Goal: Task Accomplishment & Management: Complete application form

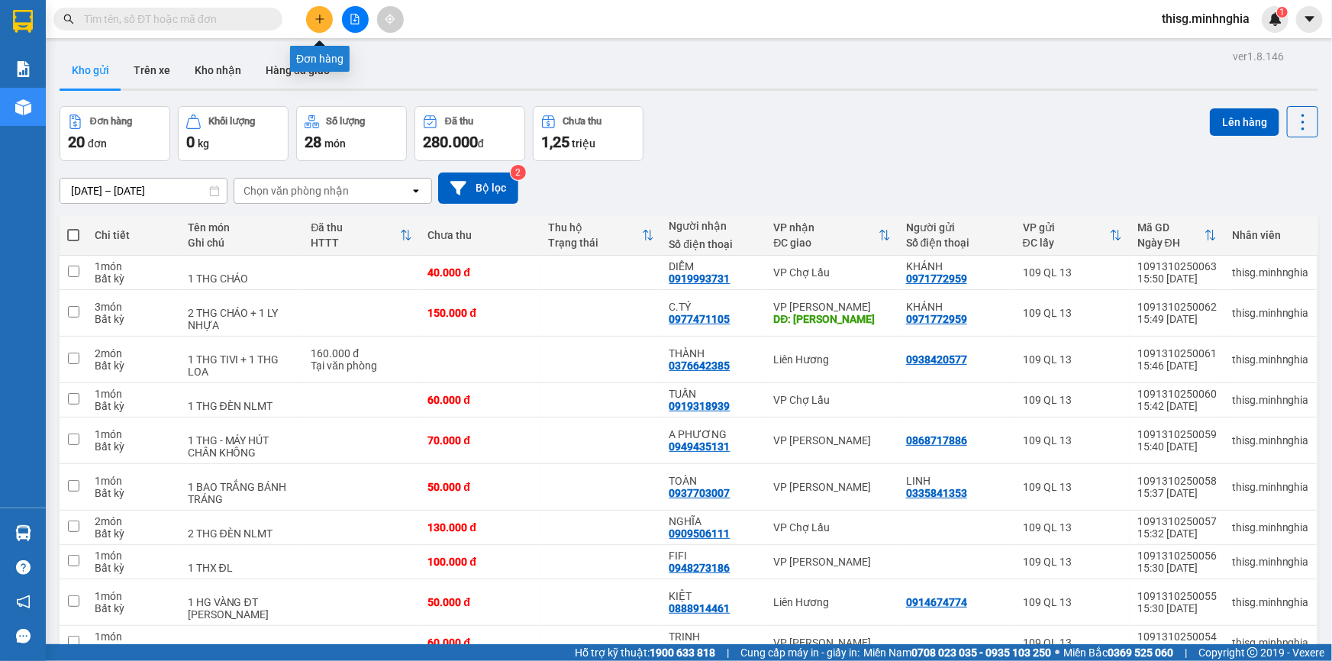
click at [320, 29] on button at bounding box center [319, 19] width 27 height 27
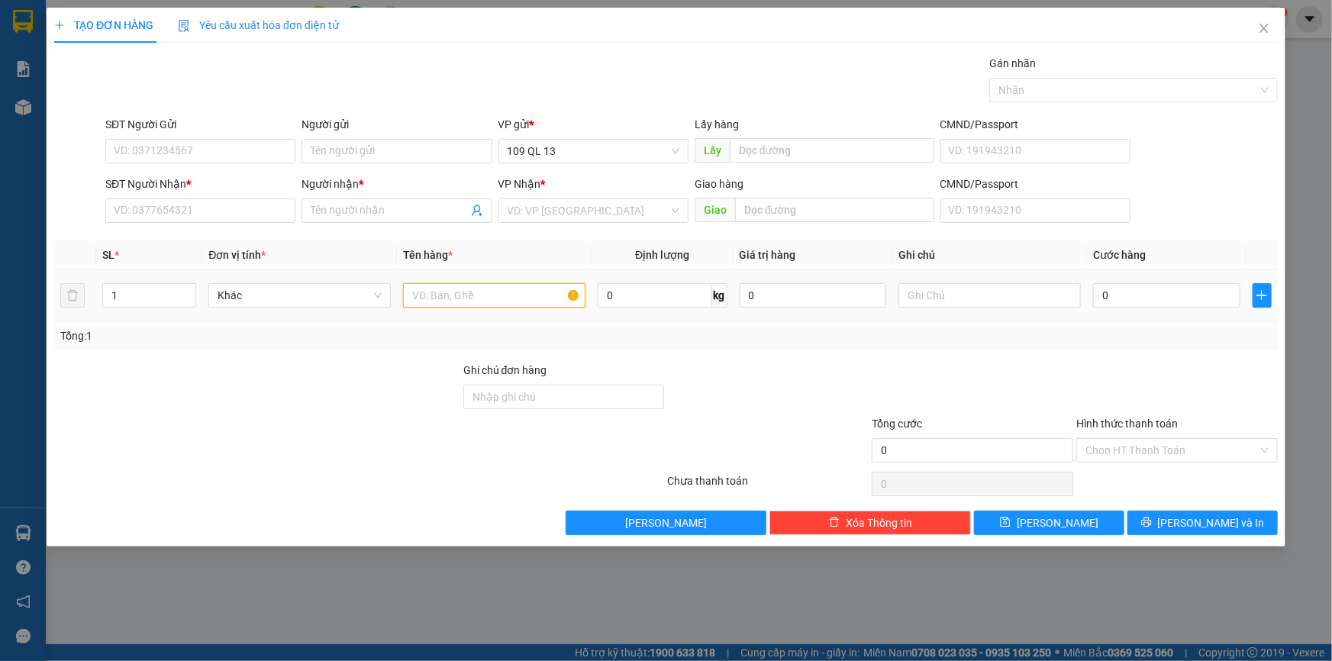
click at [502, 305] on input "text" at bounding box center [494, 295] width 182 height 24
click at [1016, 296] on input "text" at bounding box center [990, 295] width 182 height 24
type input "1 BÌA THƯ GT"
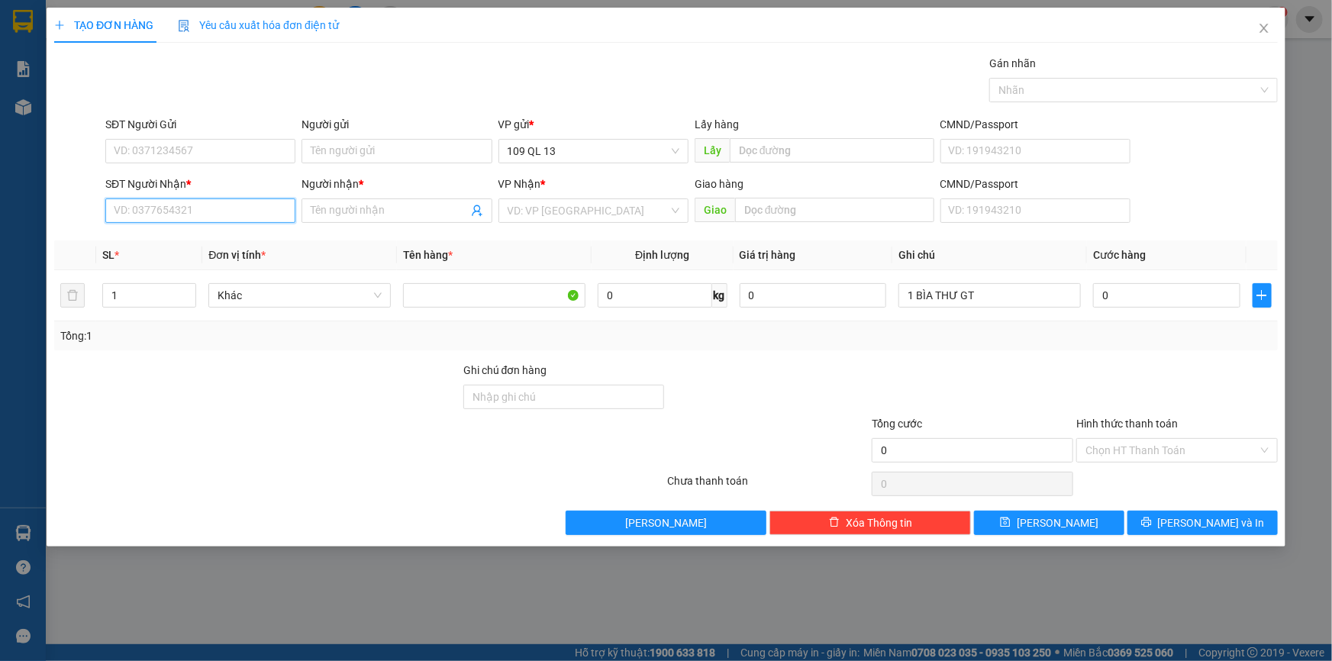
click at [170, 212] on input "SĐT Người Nhận *" at bounding box center [200, 211] width 190 height 24
drag, startPoint x: 115, startPoint y: 208, endPoint x: 203, endPoint y: 202, distance: 88.8
click at [203, 202] on input "0945565265" at bounding box center [200, 211] width 190 height 24
type input "0945565265"
paste input "0945565265"
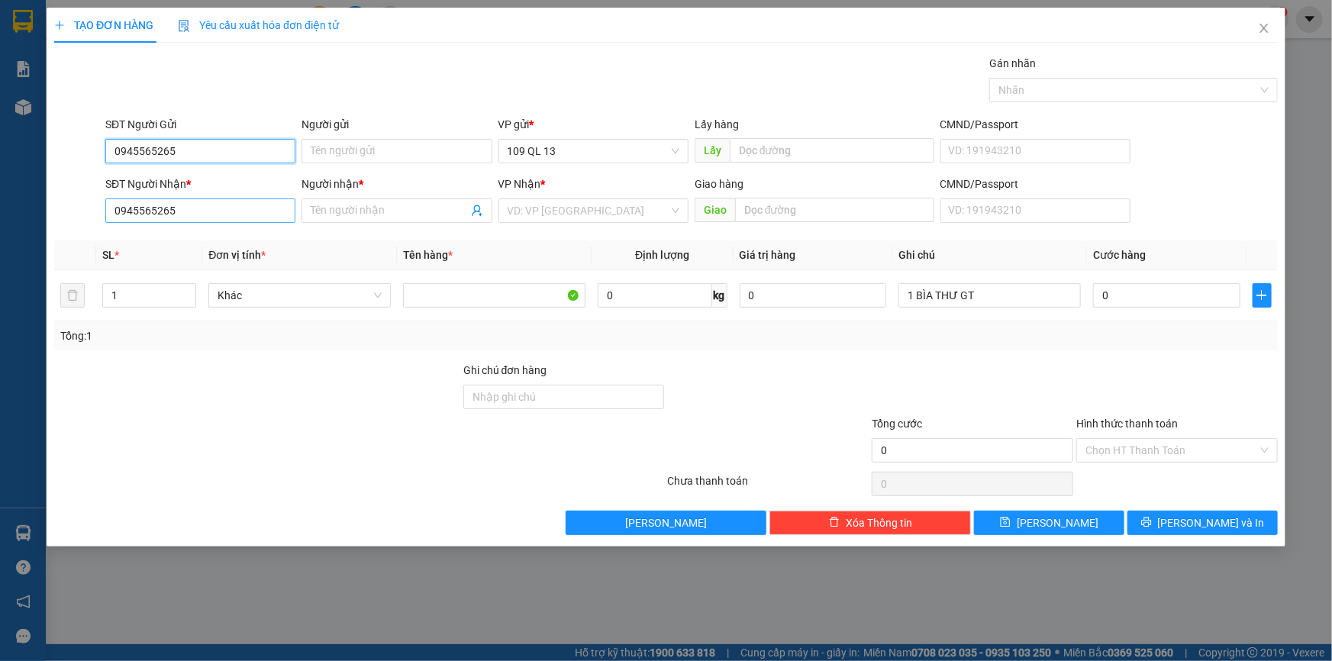
type input "0945565265"
click at [263, 220] on input "0945565265" at bounding box center [200, 211] width 190 height 24
type input "0"
type input "0914588890"
click at [382, 209] on input "Người nhận *" at bounding box center [389, 210] width 157 height 17
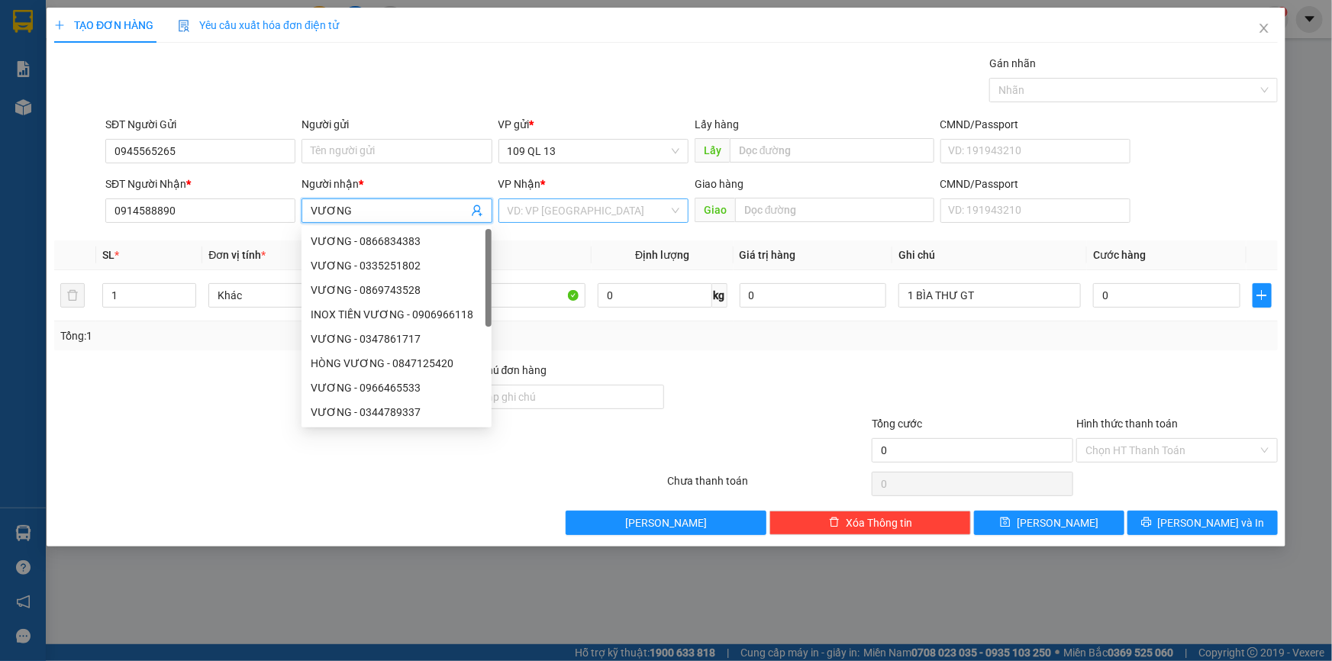
type input "VƯƠNG"
click at [646, 206] on input "search" at bounding box center [588, 210] width 161 height 23
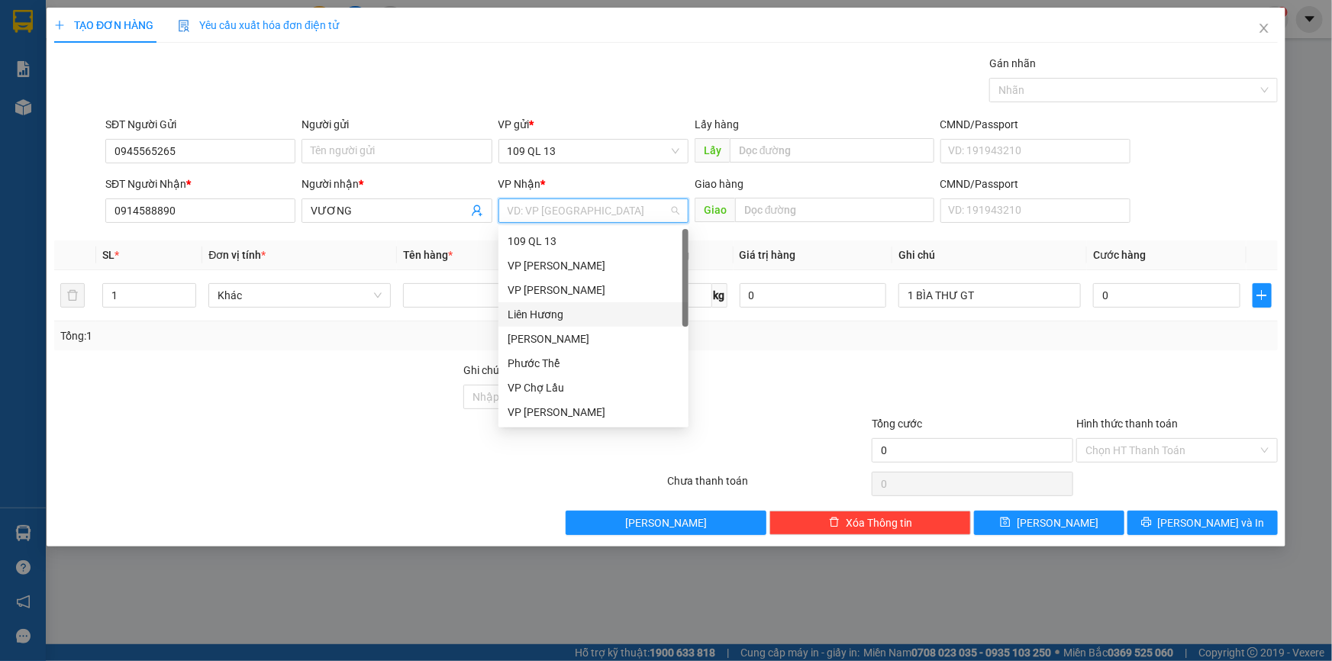
click at [547, 316] on div "Liên Hương" at bounding box center [594, 314] width 172 height 17
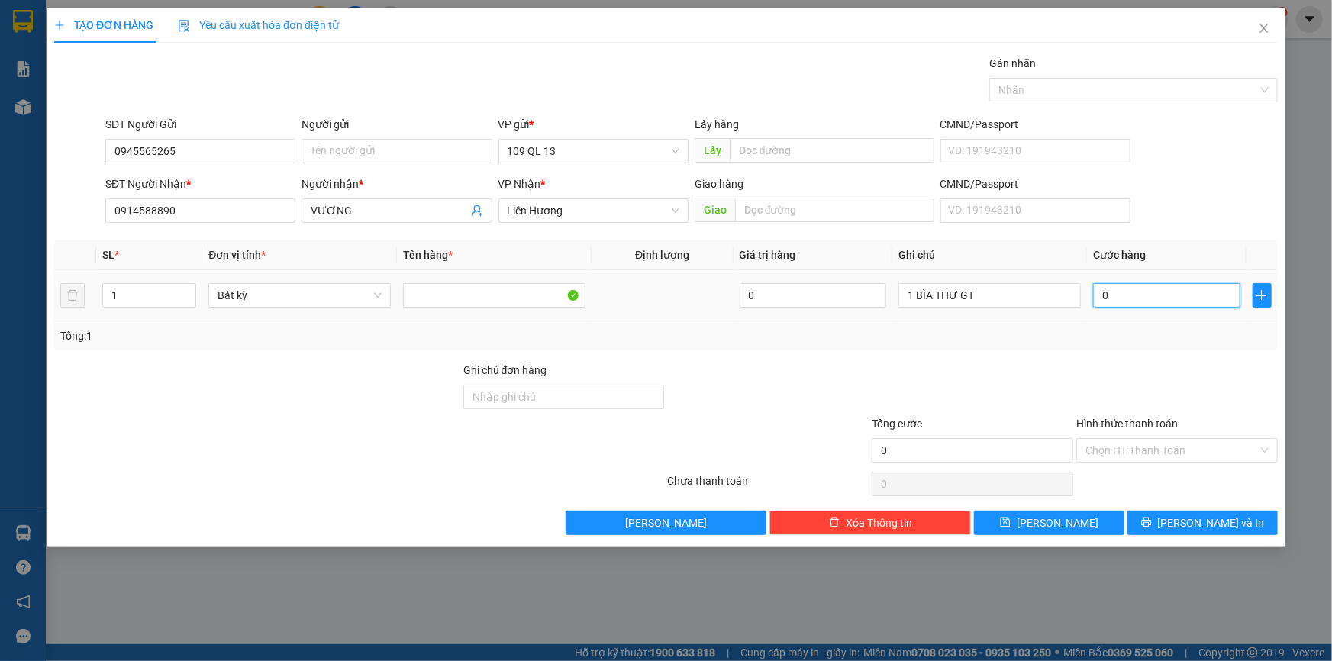
click at [1159, 298] on input "0" at bounding box center [1166, 295] width 147 height 24
type input "3"
type input "30"
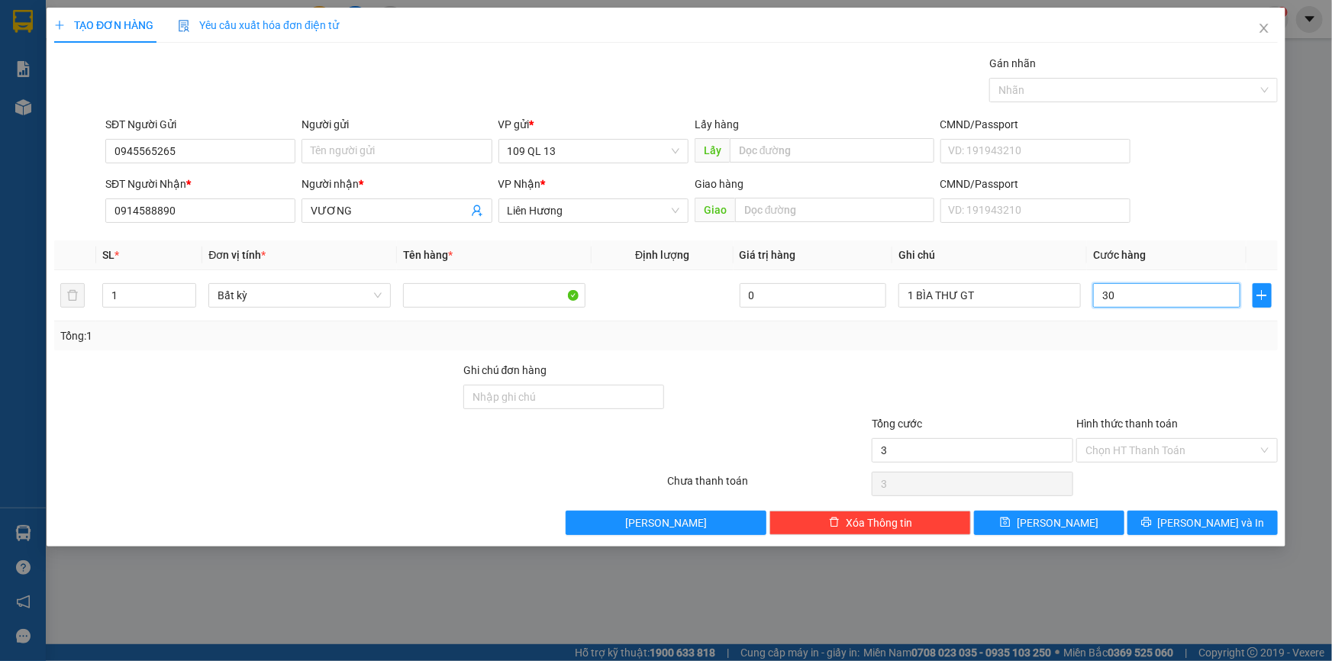
type input "30"
type input "30.000"
click at [1203, 443] on input "Hình thức thanh toán" at bounding box center [1172, 450] width 173 height 23
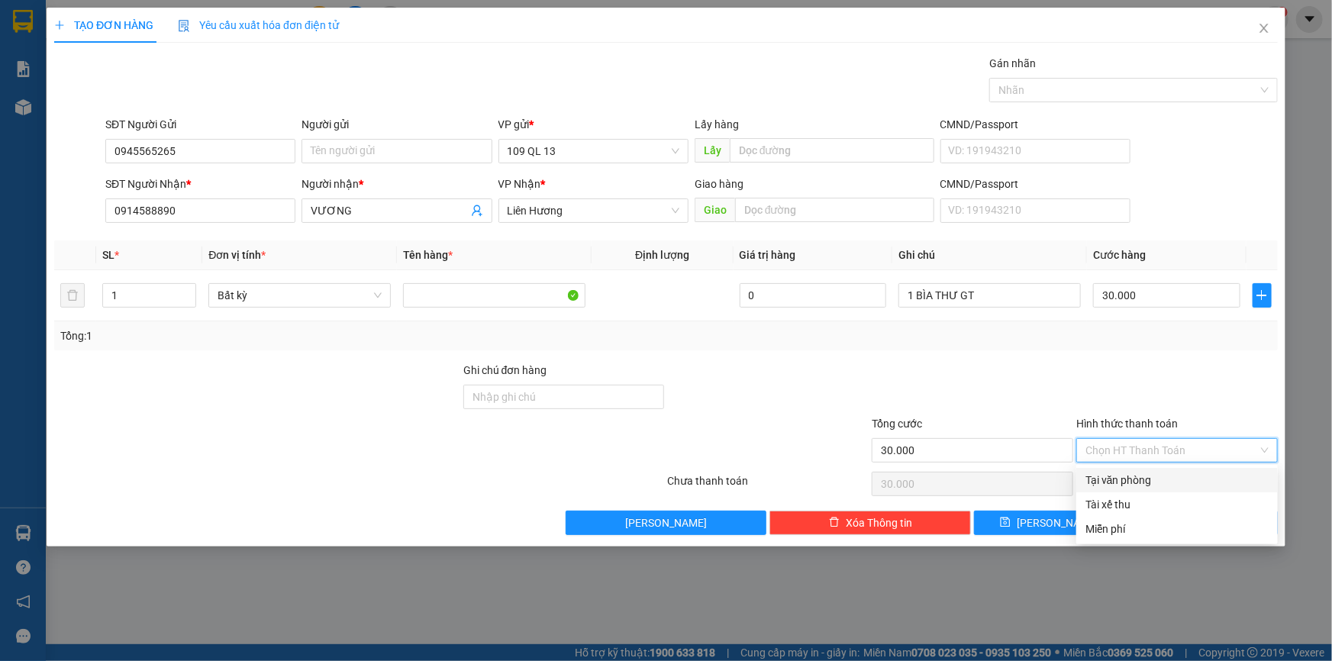
click at [1203, 473] on div "Tại văn phòng" at bounding box center [1177, 480] width 183 height 17
type input "0"
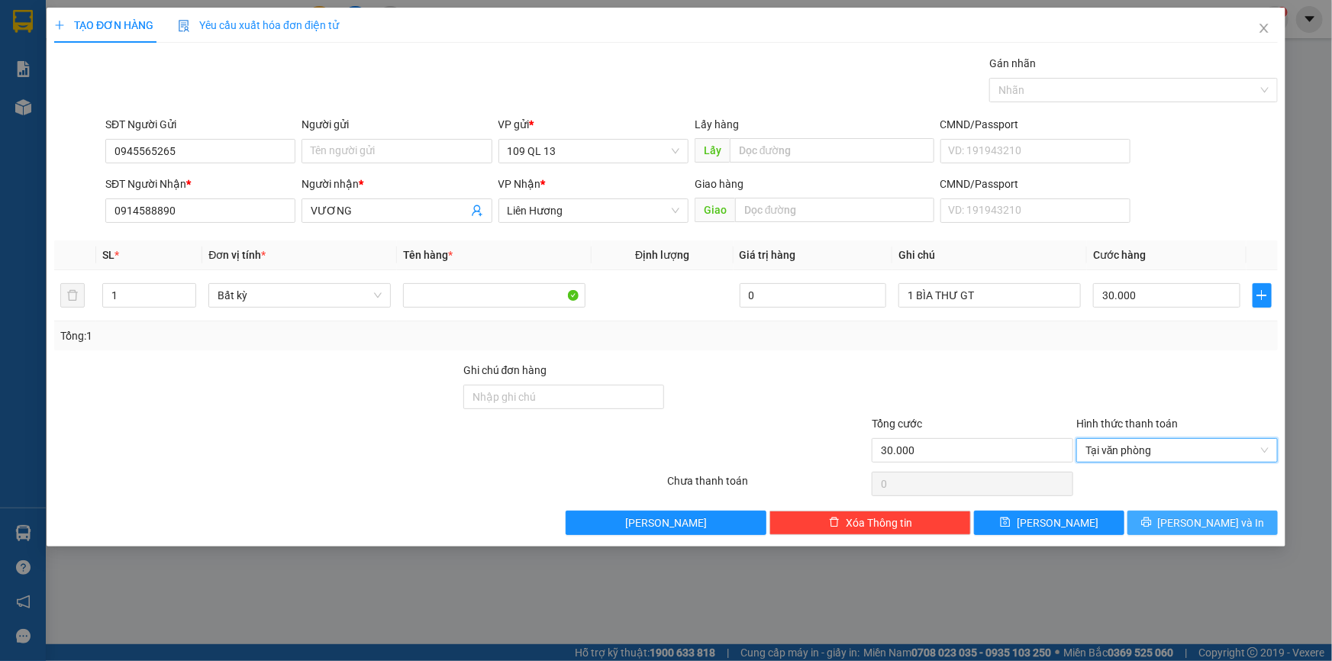
click at [1216, 518] on span "[PERSON_NAME] và In" at bounding box center [1211, 523] width 107 height 17
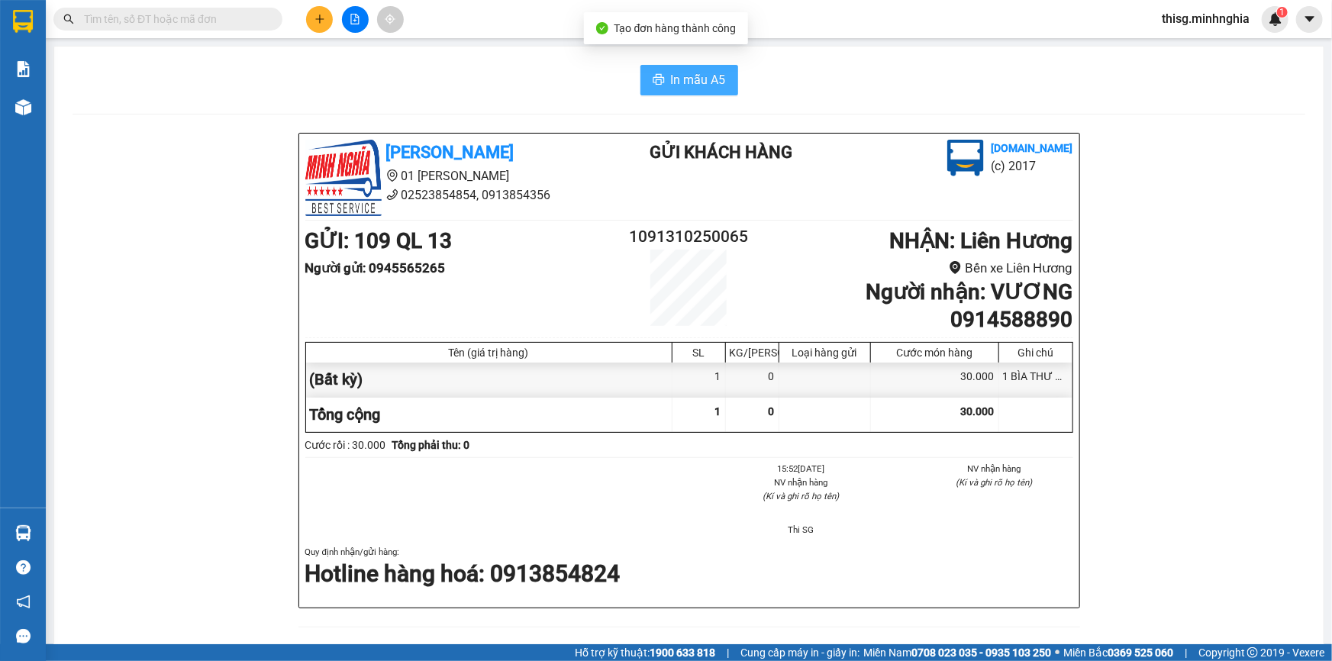
click at [673, 93] on button "In mẫu A5" at bounding box center [690, 80] width 98 height 31
click at [674, 91] on button "In mẫu A5" at bounding box center [690, 80] width 98 height 31
click at [328, 12] on button at bounding box center [319, 19] width 27 height 27
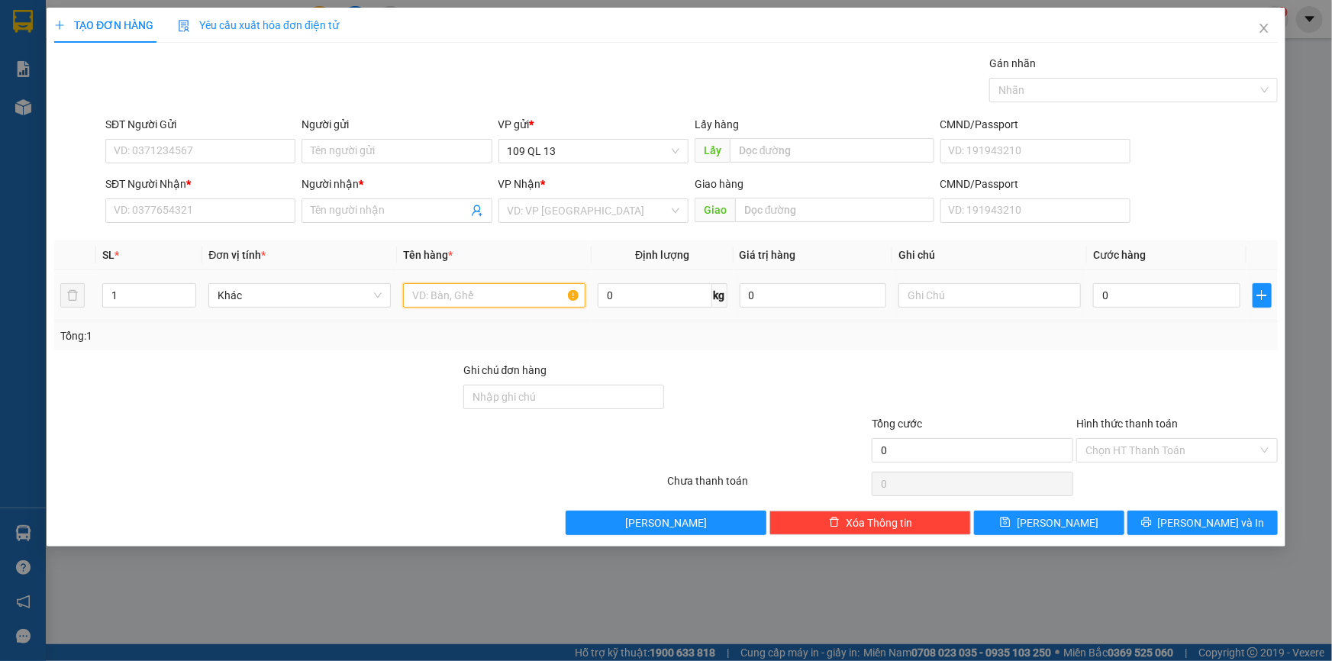
click at [425, 293] on input "text" at bounding box center [494, 295] width 182 height 24
click at [978, 297] on input "text" at bounding box center [990, 295] width 182 height 24
type input "1 BAO XANH"
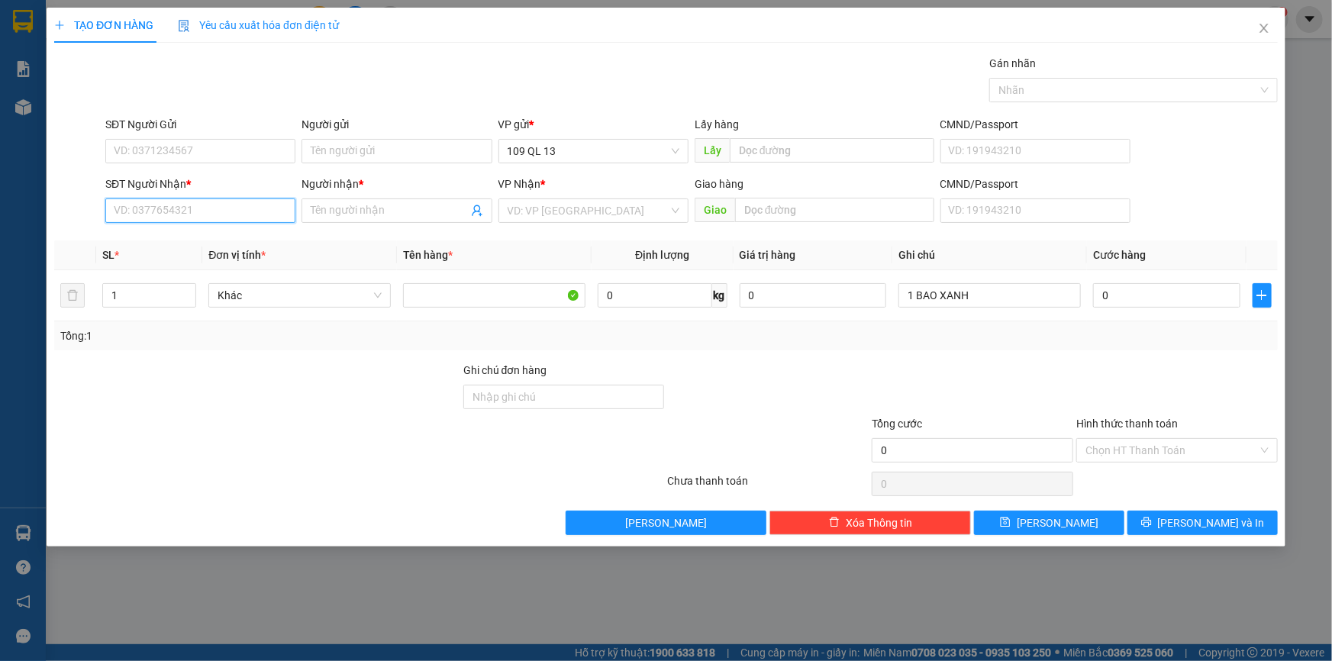
click at [173, 207] on input "SĐT Người Nhận *" at bounding box center [200, 211] width 190 height 24
type input "0945946113"
click at [243, 234] on div "0945946113 - [GEOGRAPHIC_DATA]" at bounding box center [201, 241] width 172 height 17
type input "HÀ"
type input "0945946113"
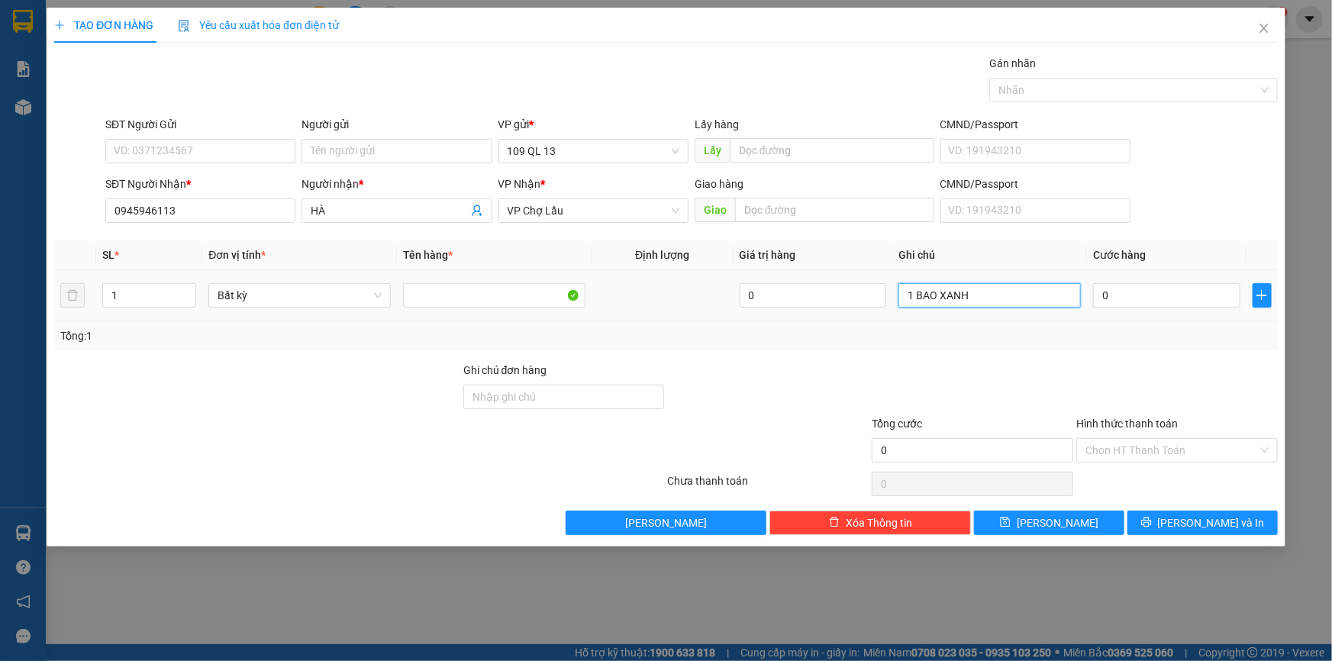
click at [990, 305] on input "1 BAO XANH" at bounding box center [990, 295] width 182 height 24
type input "1 BAO XANH QA"
click at [1208, 305] on input "0" at bounding box center [1166, 295] width 147 height 24
type input "6"
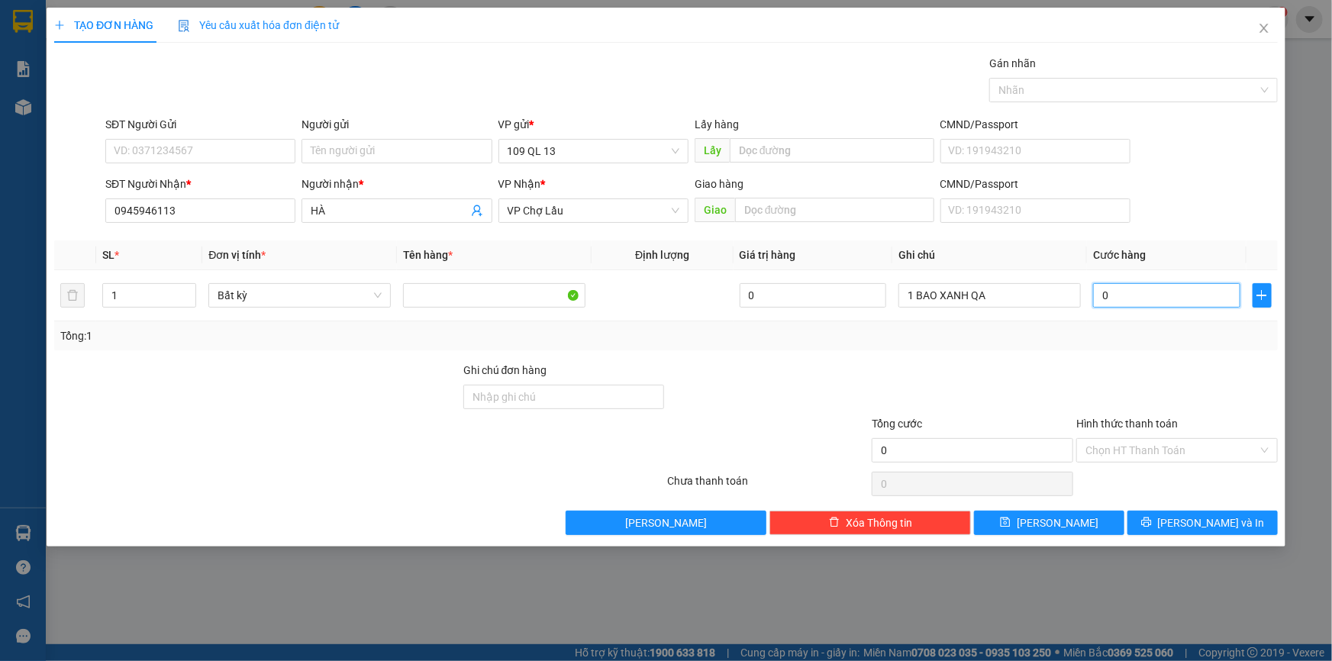
type input "6"
type input "60"
type input "60.000"
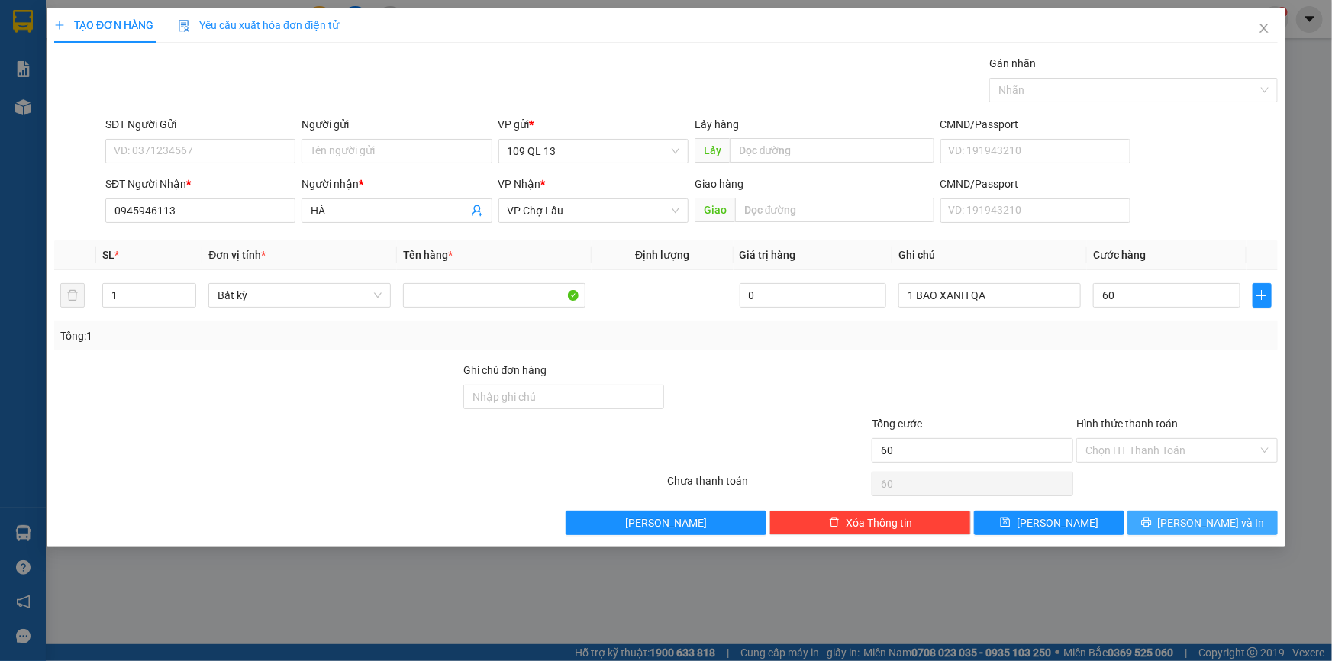
type input "60.000"
click at [1232, 523] on span "[PERSON_NAME] và In" at bounding box center [1211, 523] width 107 height 17
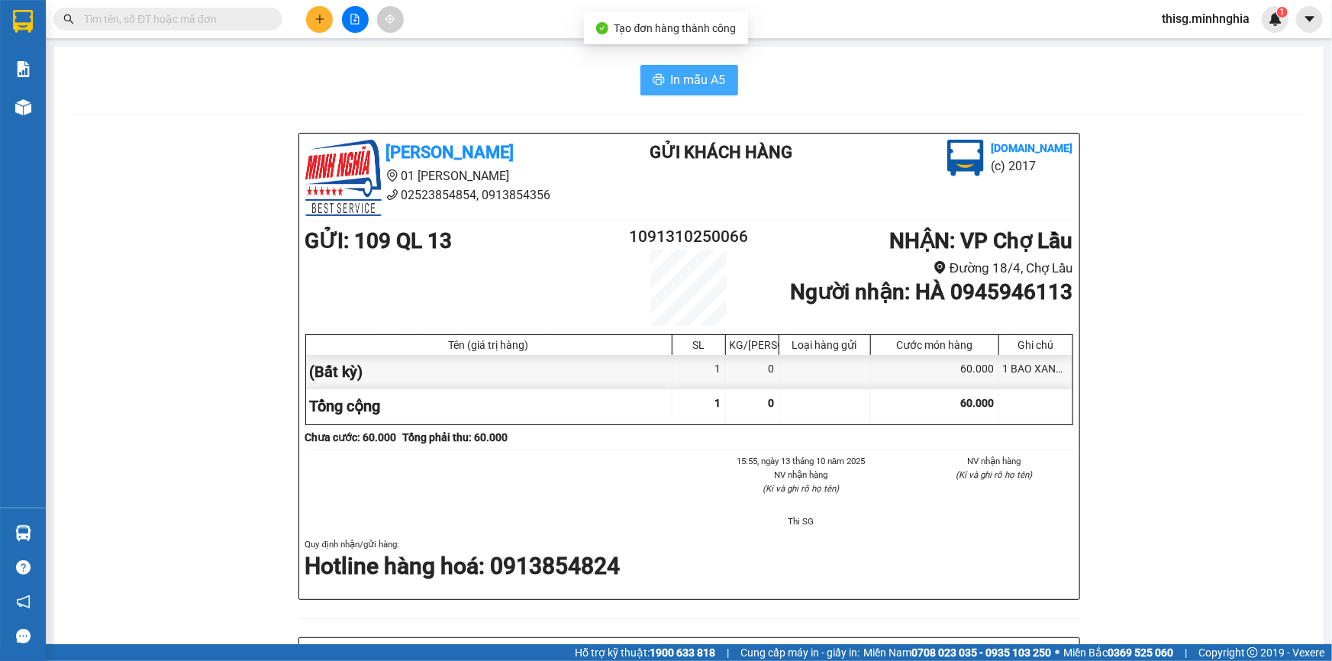
click at [706, 86] on span "In mẫu A5" at bounding box center [698, 79] width 55 height 19
click at [317, 14] on icon "plus" at bounding box center [320, 19] width 11 height 11
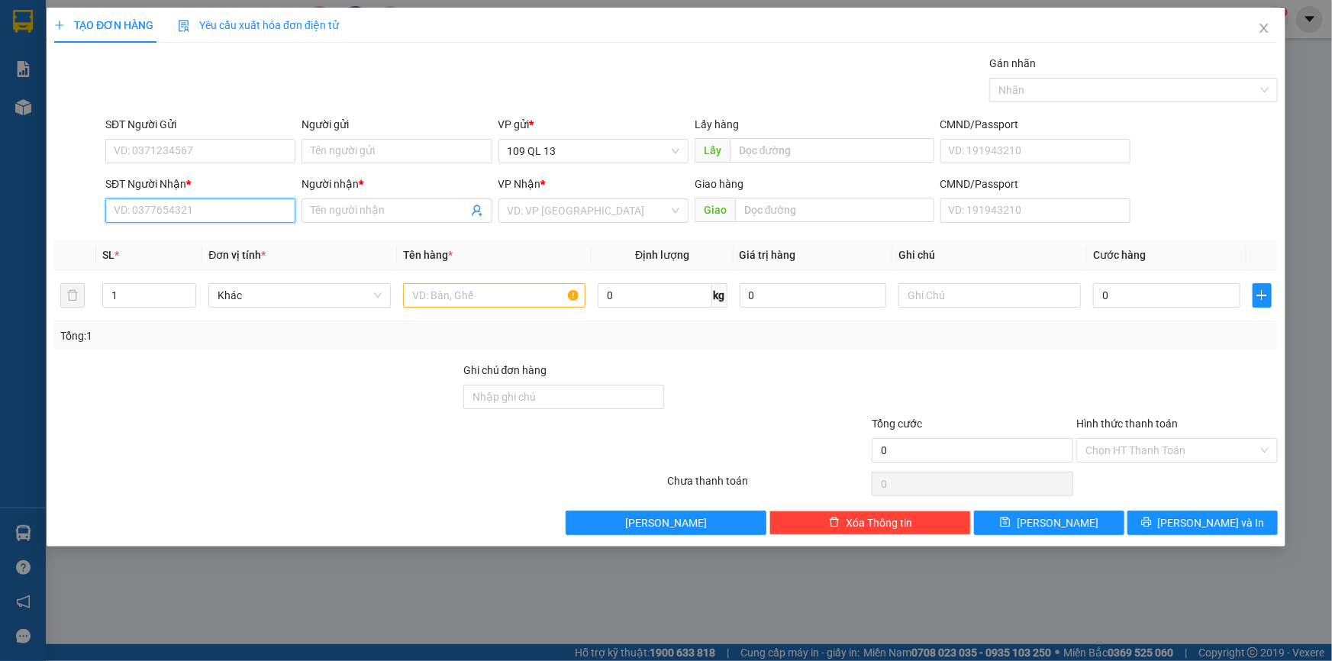
click at [259, 211] on input "SĐT Người Nhận *" at bounding box center [200, 211] width 190 height 24
click at [247, 249] on div "0349855845 - THỊNH" at bounding box center [201, 241] width 172 height 17
type input "0349855845"
type input "THỊNH"
type input "0349855845"
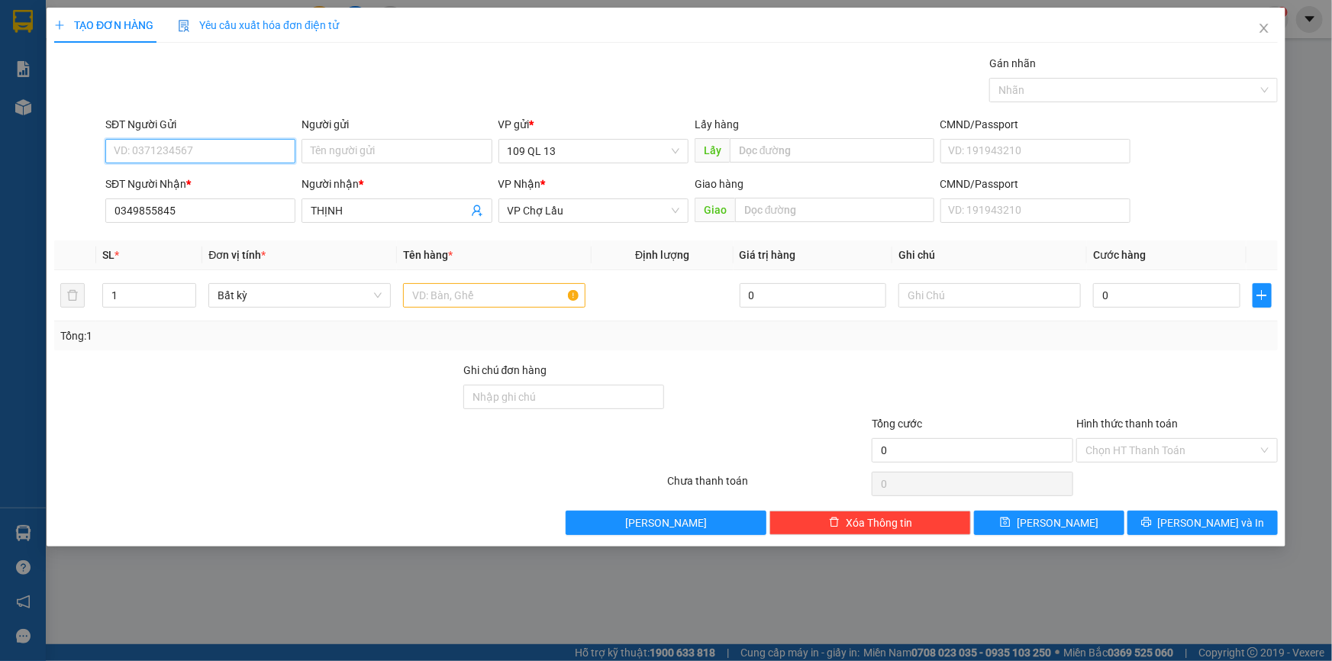
click at [244, 144] on input "SĐT Người Gửi" at bounding box center [200, 151] width 190 height 24
click at [231, 182] on div "0911479497 - LAB HOÀN CẦU" at bounding box center [201, 181] width 173 height 17
type input "0911479497"
type input "LAB HOÀN CẦU"
click at [475, 289] on input "text" at bounding box center [494, 295] width 182 height 24
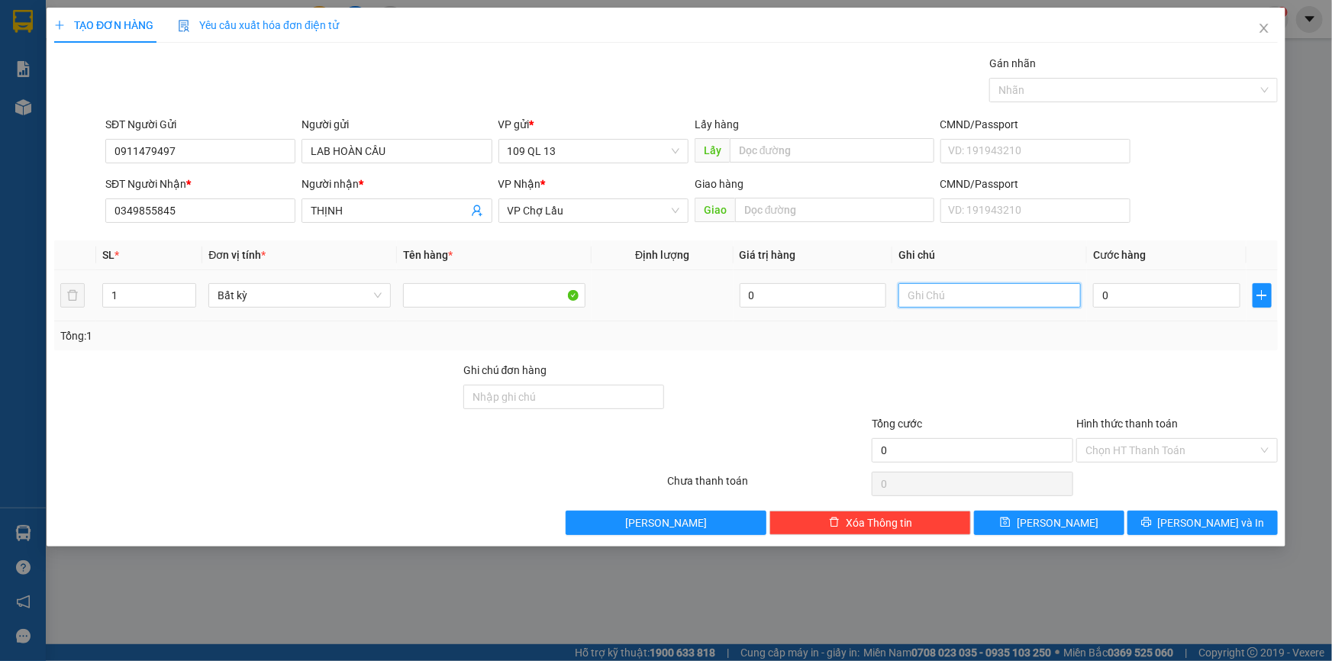
click at [1044, 296] on input "text" at bounding box center [990, 295] width 182 height 24
type input "1 HỘP RĂNG"
click at [1154, 299] on input "0" at bounding box center [1166, 295] width 147 height 24
type input "3"
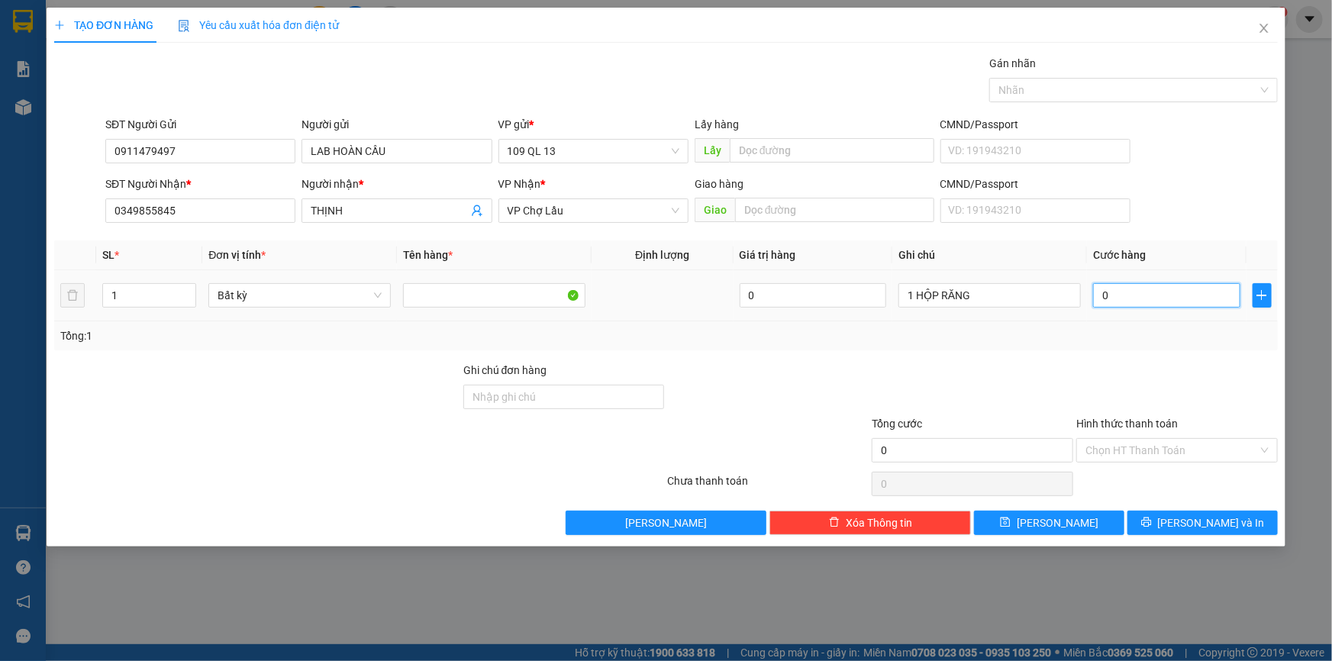
type input "3"
type input "30"
click at [1203, 448] on input "Hình thức thanh toán" at bounding box center [1172, 450] width 173 height 23
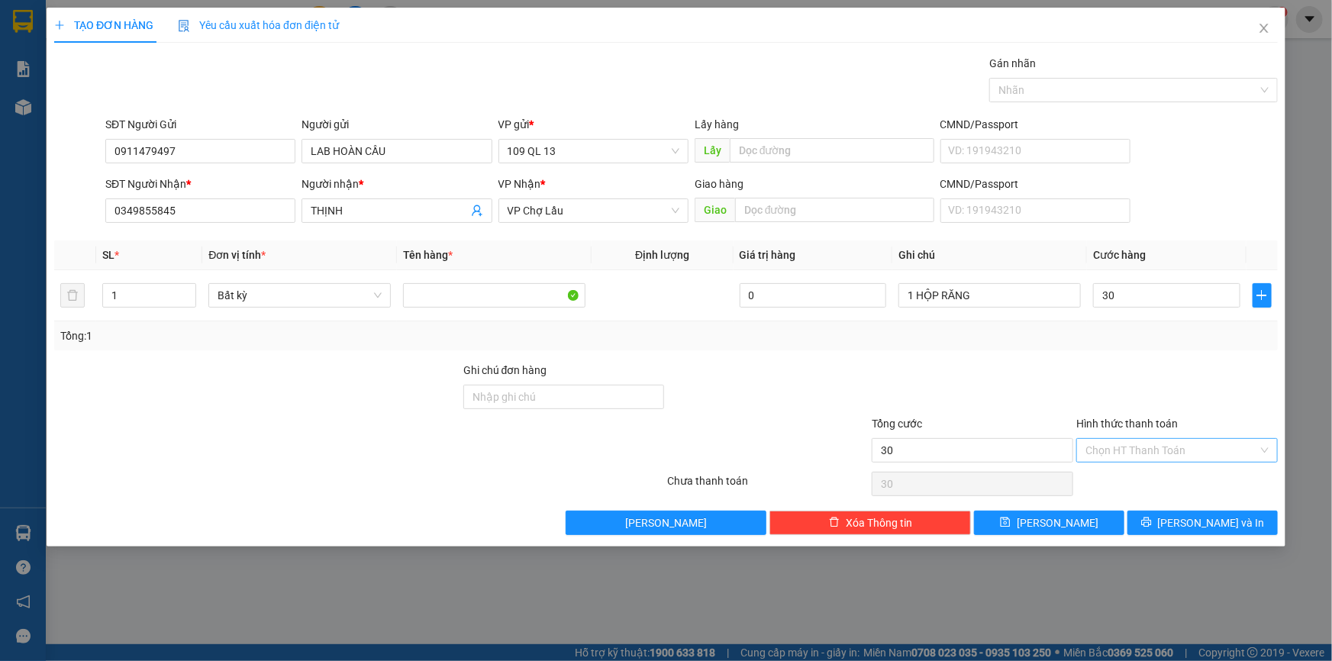
type input "30.000"
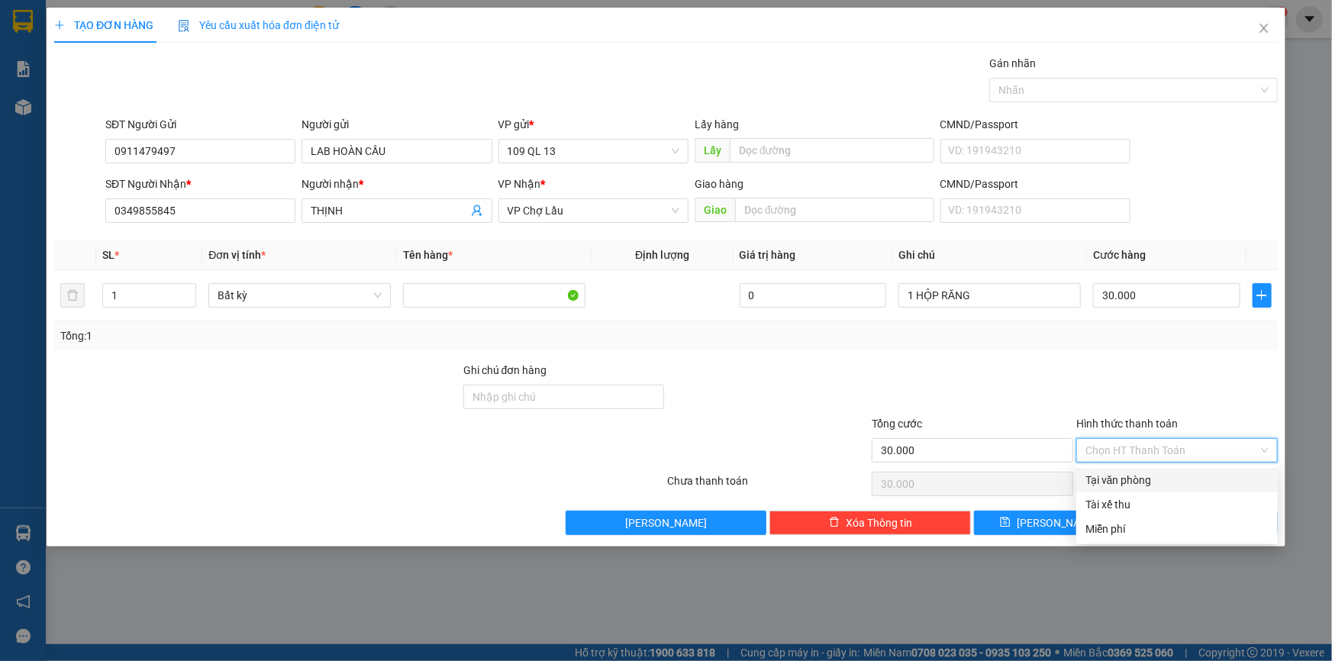
click at [1193, 475] on div "Tại văn phòng" at bounding box center [1177, 480] width 183 height 17
type input "0"
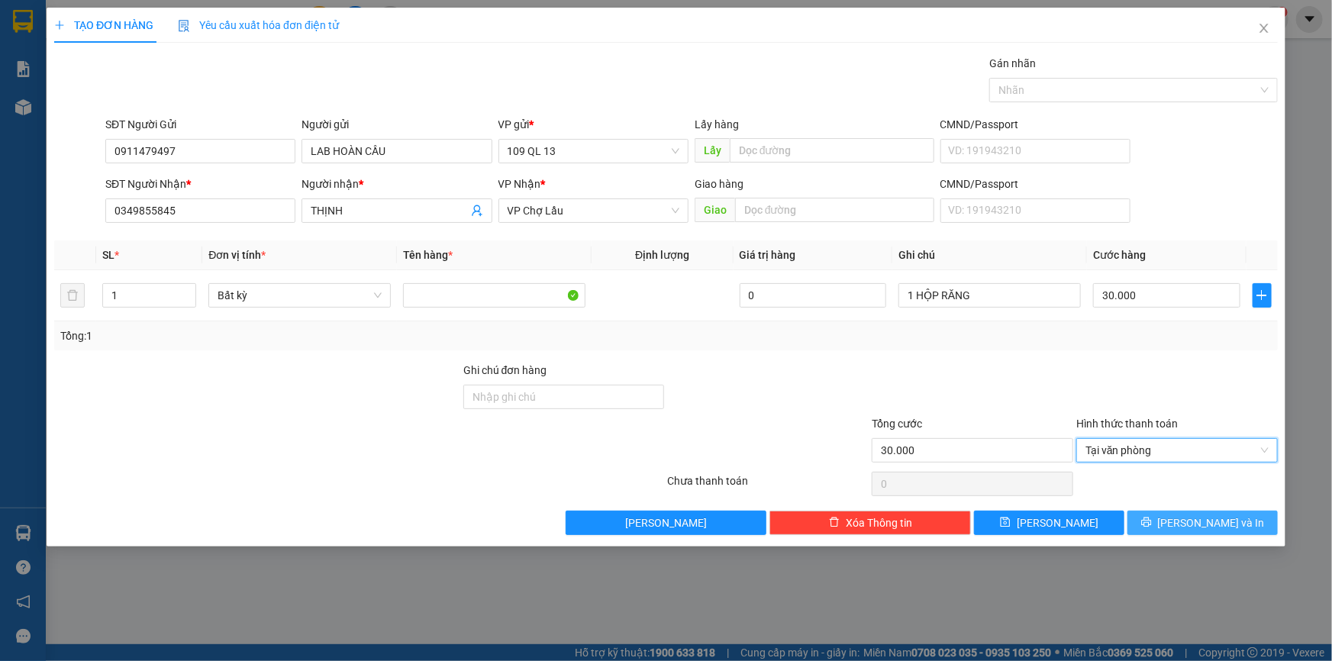
click at [1216, 529] on span "[PERSON_NAME] và In" at bounding box center [1211, 523] width 107 height 17
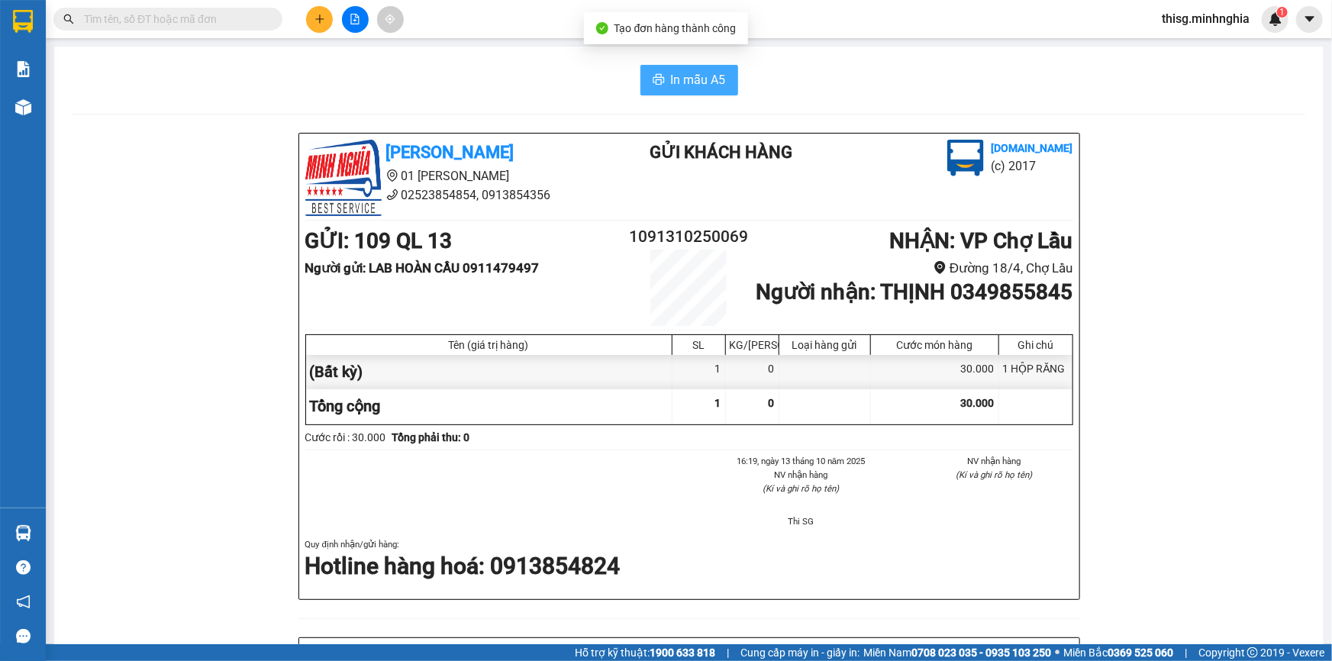
click at [679, 80] on span "In mẫu A5" at bounding box center [698, 79] width 55 height 19
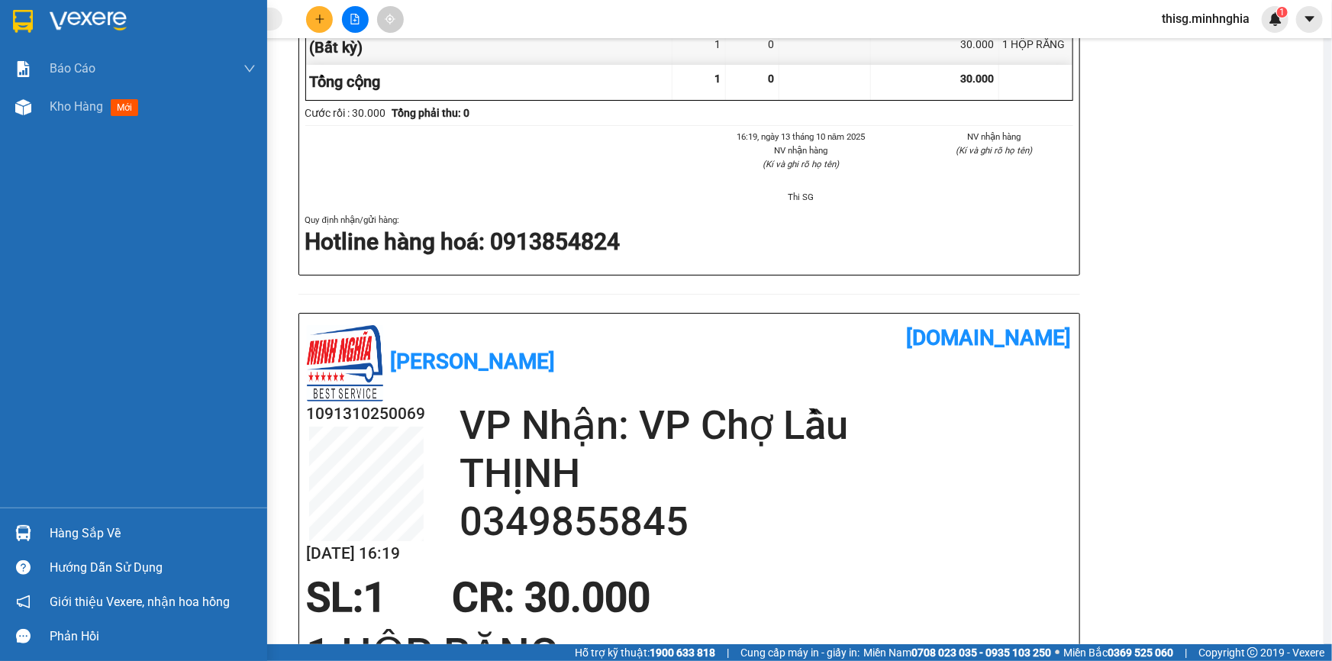
scroll to position [318, 0]
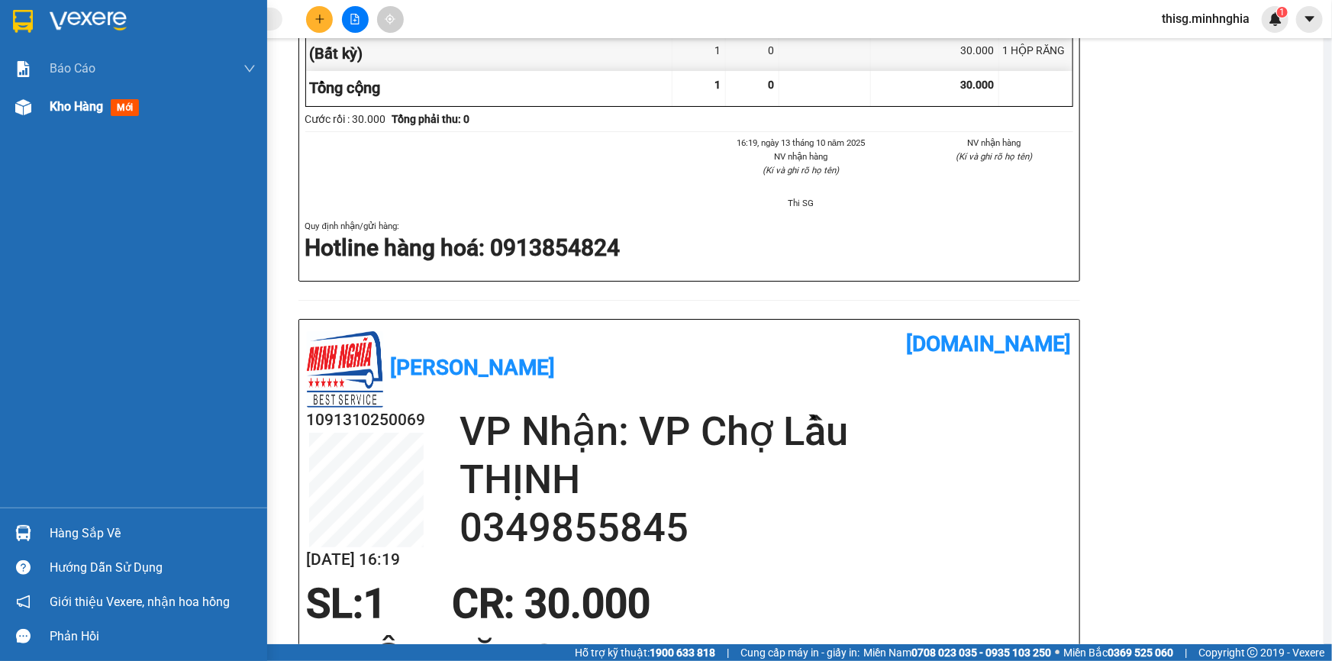
click at [58, 118] on div "Kho hàng mới" at bounding box center [153, 107] width 206 height 38
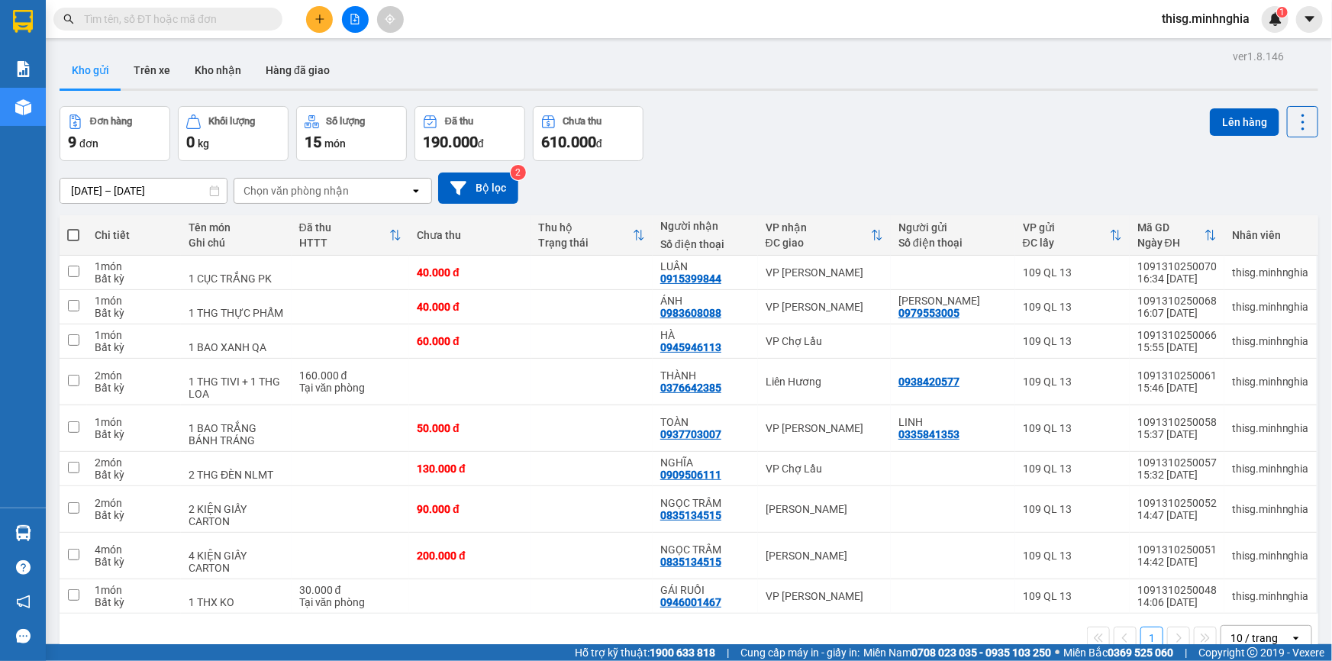
click at [313, 21] on button at bounding box center [319, 19] width 27 height 27
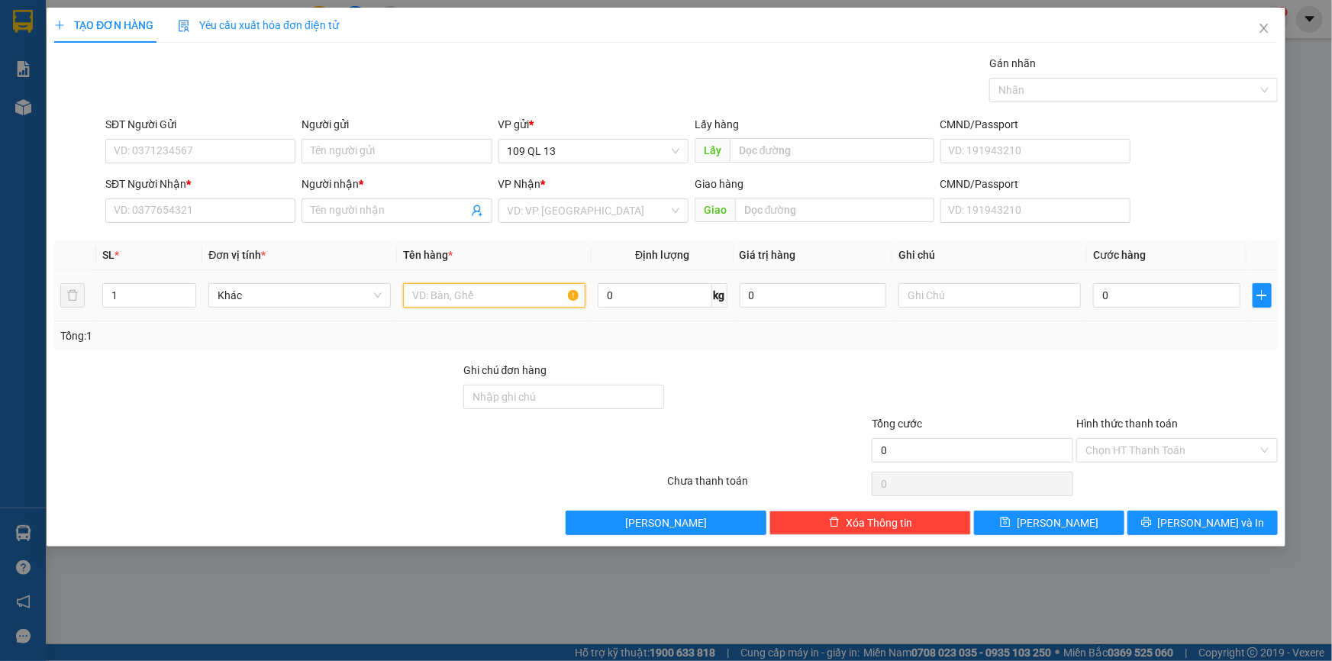
click at [522, 302] on input "text" at bounding box center [494, 295] width 182 height 24
click at [975, 305] on input "text" at bounding box center [990, 295] width 182 height 24
type input "1 BAO XANH VALI QA"
click at [220, 195] on div "SĐT Người Nhận *" at bounding box center [200, 187] width 190 height 23
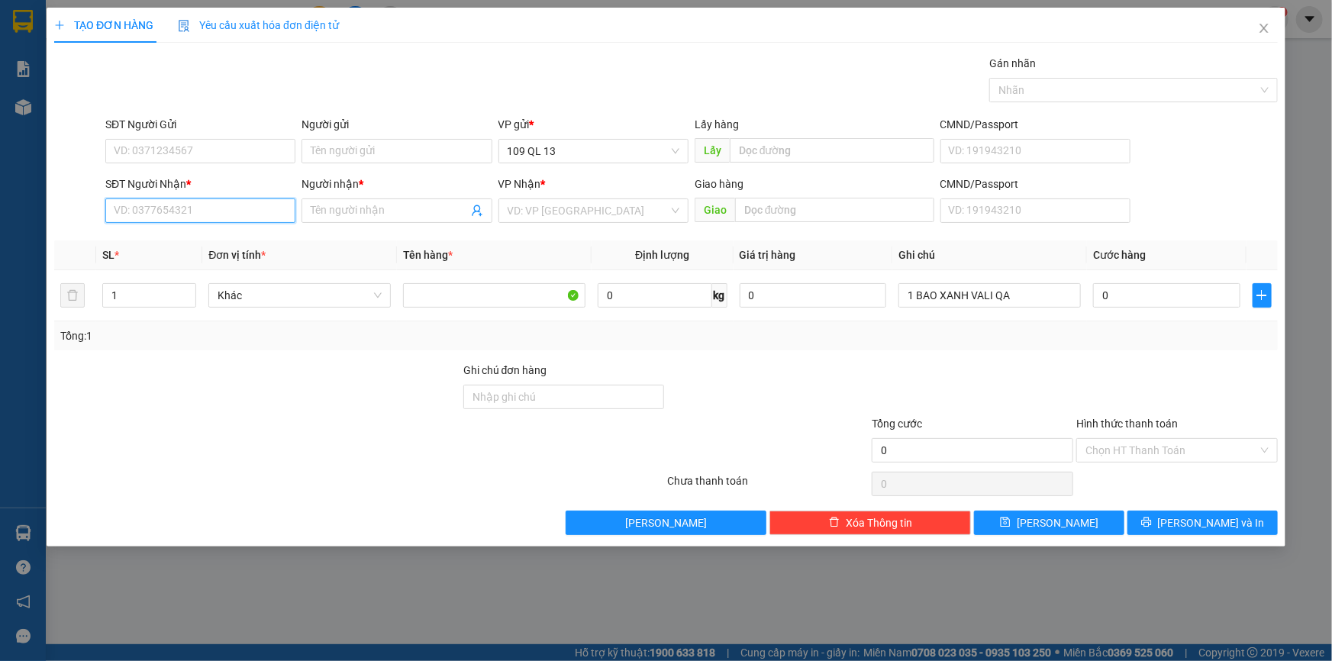
click at [218, 205] on input "SĐT Người Nhận *" at bounding box center [200, 211] width 190 height 24
type input "0777074345"
click at [330, 220] on span at bounding box center [397, 211] width 190 height 24
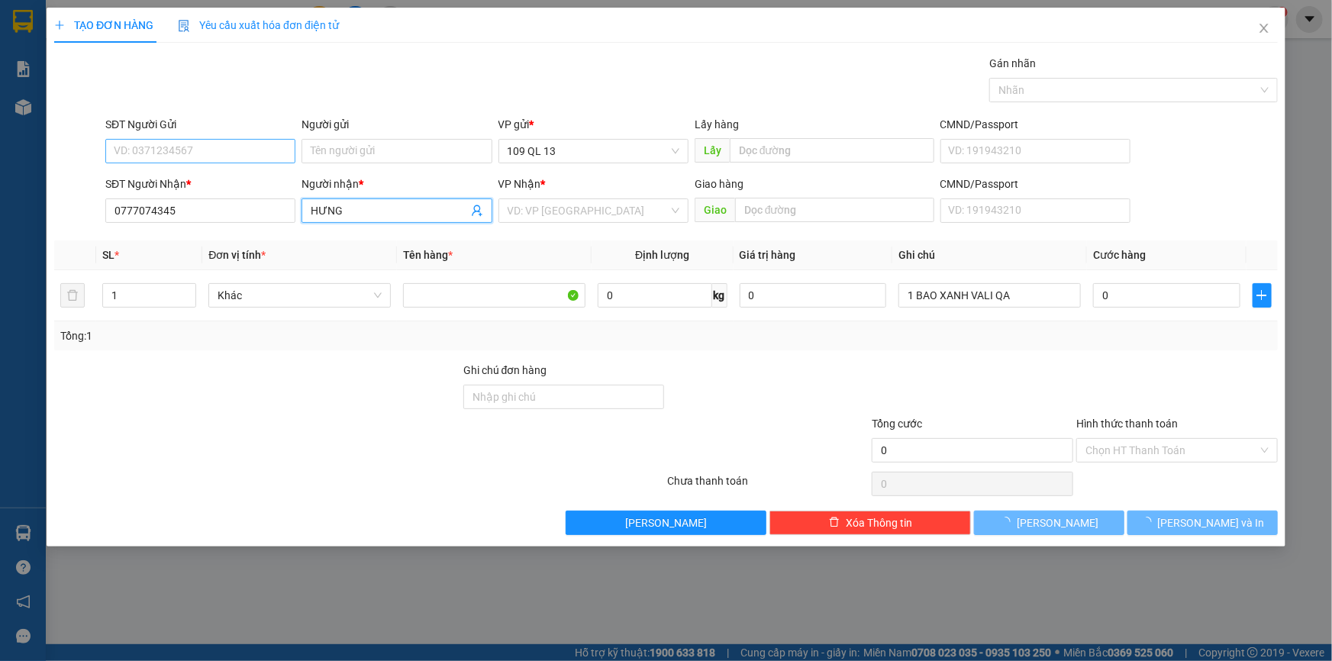
type input "HƯNG"
click at [182, 153] on input "SĐT Người Gửi" at bounding box center [200, 151] width 190 height 24
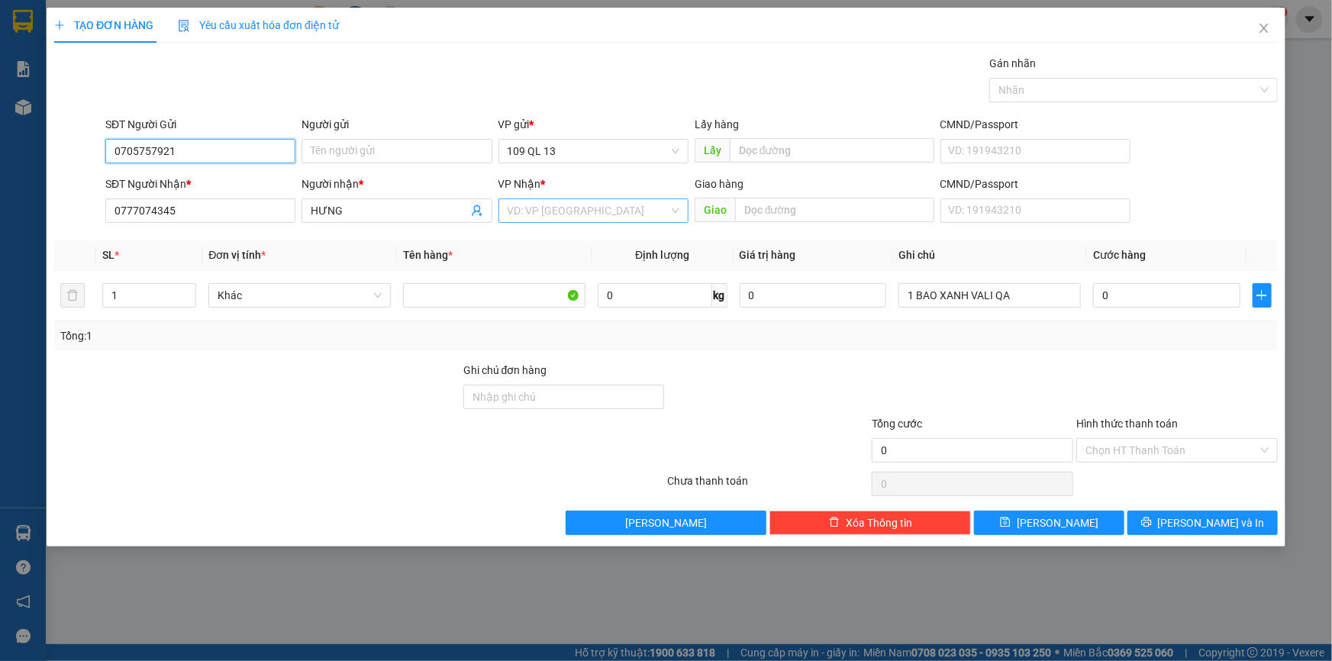
type input "0705757921"
click at [592, 218] on input "search" at bounding box center [588, 210] width 161 height 23
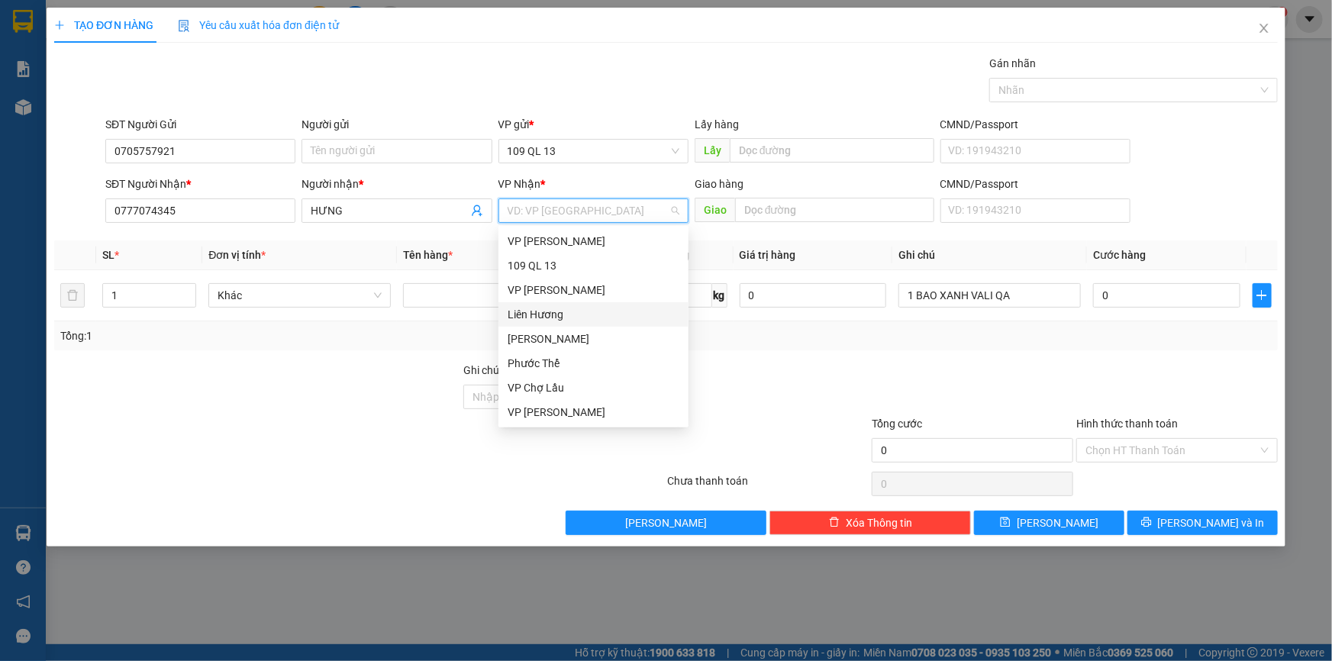
click at [531, 310] on div "Liên Hương" at bounding box center [594, 314] width 172 height 17
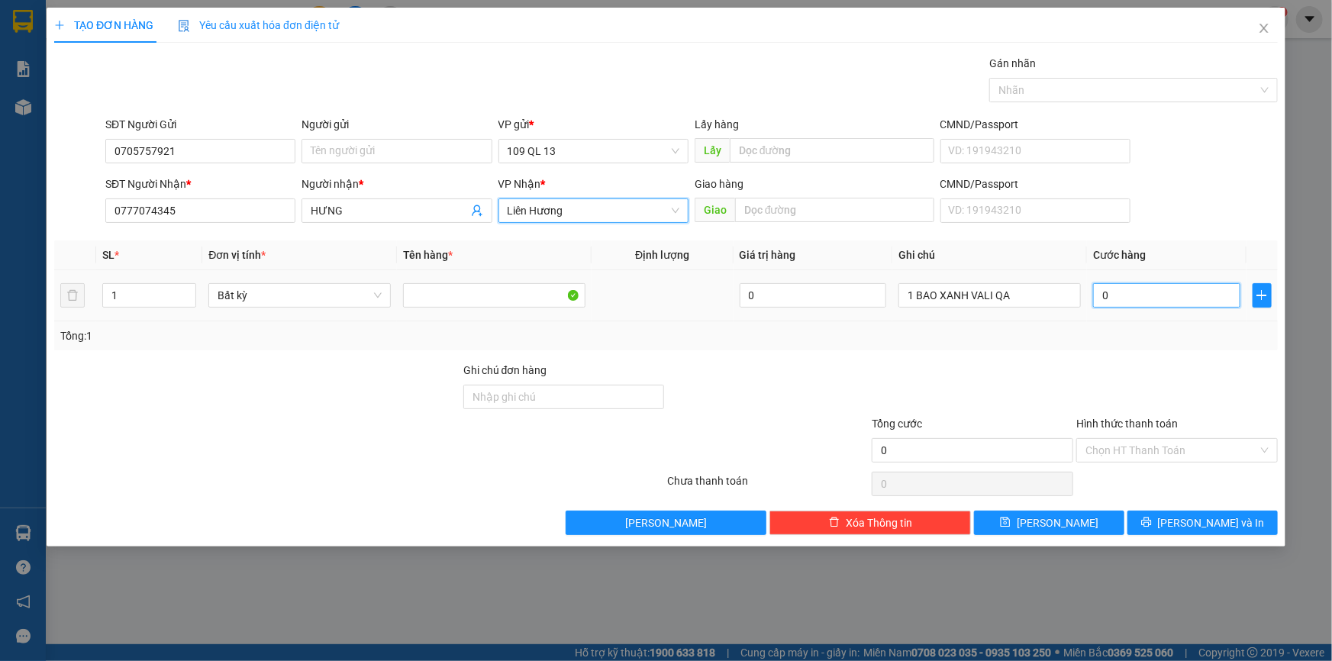
click at [1191, 299] on input "0" at bounding box center [1166, 295] width 147 height 24
type input "7"
type input "70"
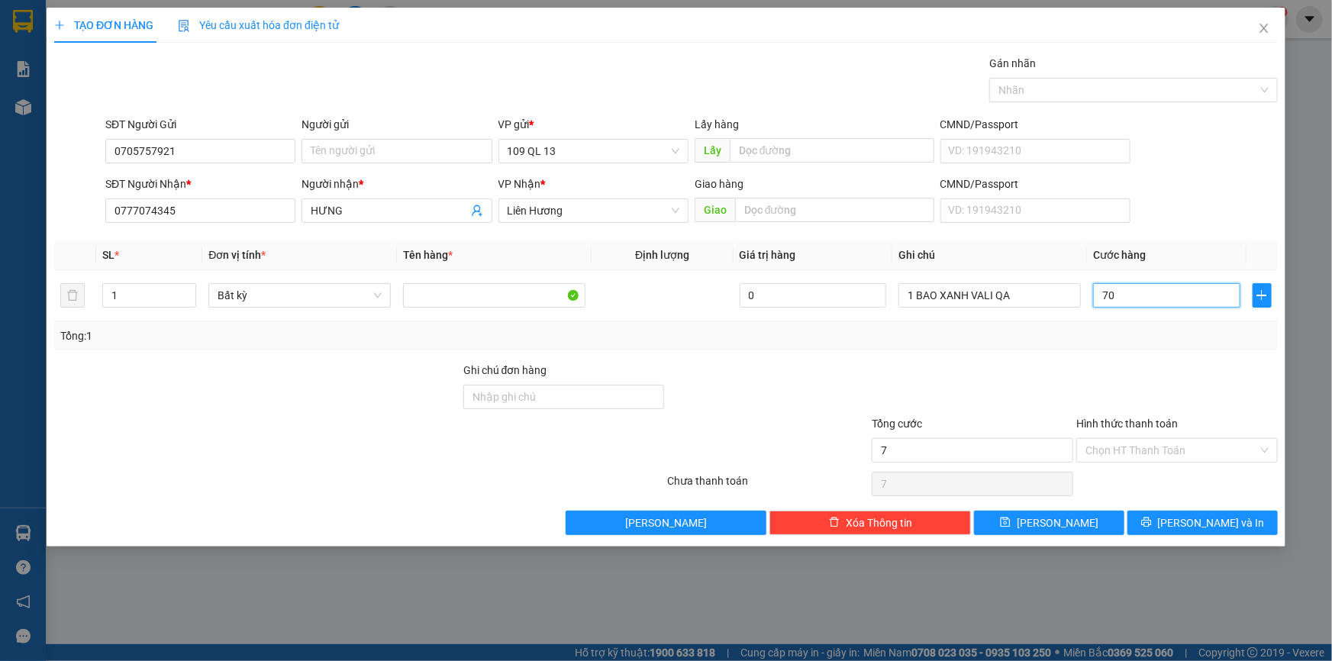
type input "70"
type input "70.000"
click at [1181, 447] on input "Hình thức thanh toán" at bounding box center [1172, 450] width 173 height 23
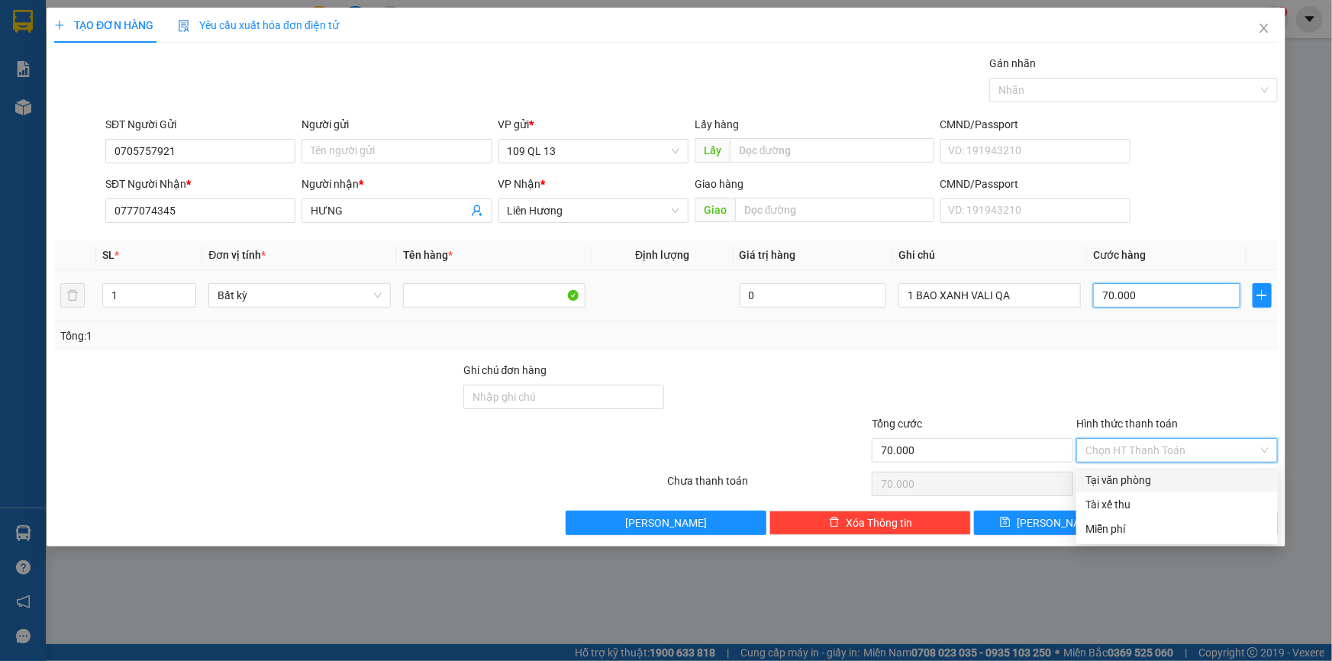
click at [1174, 299] on input "70.000" at bounding box center [1166, 295] width 147 height 24
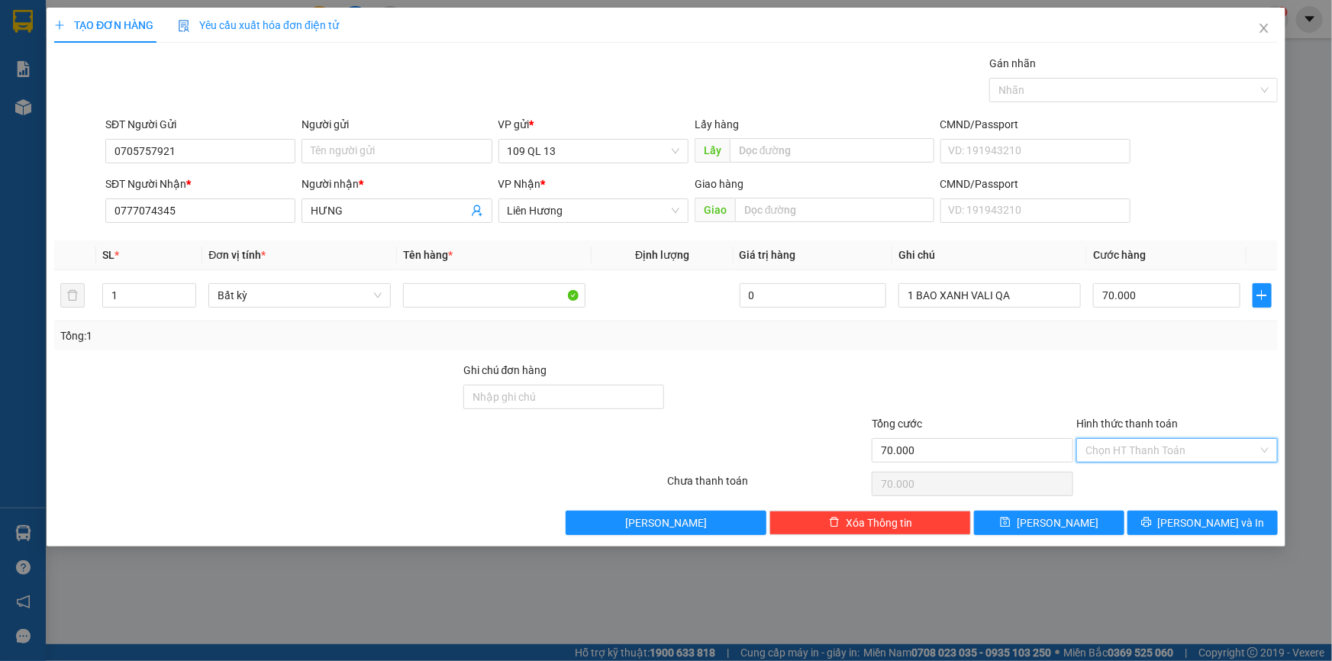
click at [1206, 458] on input "Hình thức thanh toán" at bounding box center [1172, 450] width 173 height 23
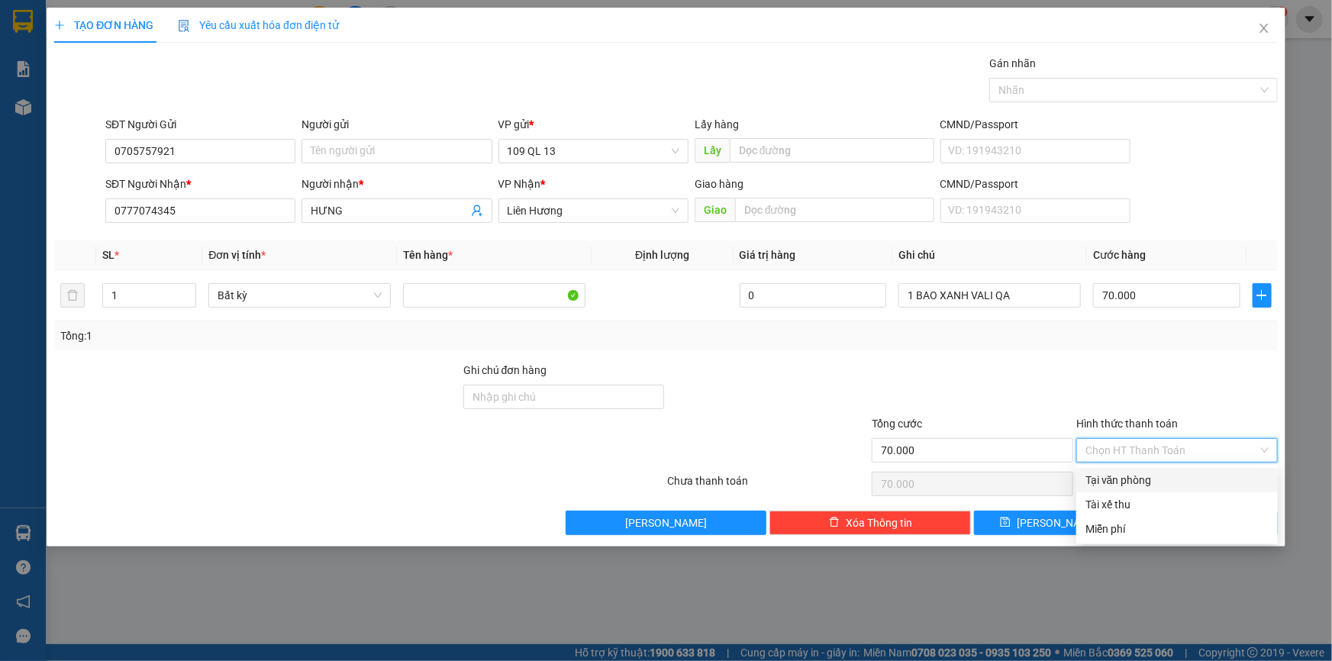
click at [1181, 481] on div "Tại văn phòng" at bounding box center [1177, 480] width 183 height 17
type input "0"
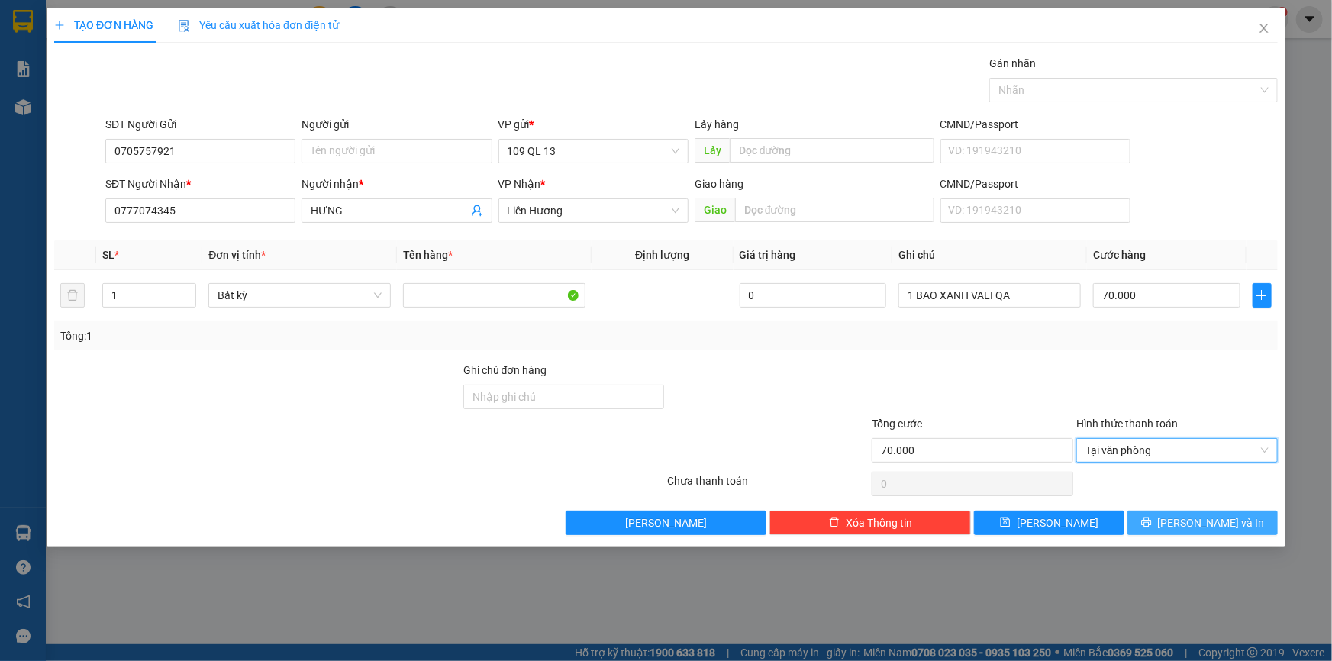
click at [1191, 522] on span "[PERSON_NAME] và In" at bounding box center [1211, 523] width 107 height 17
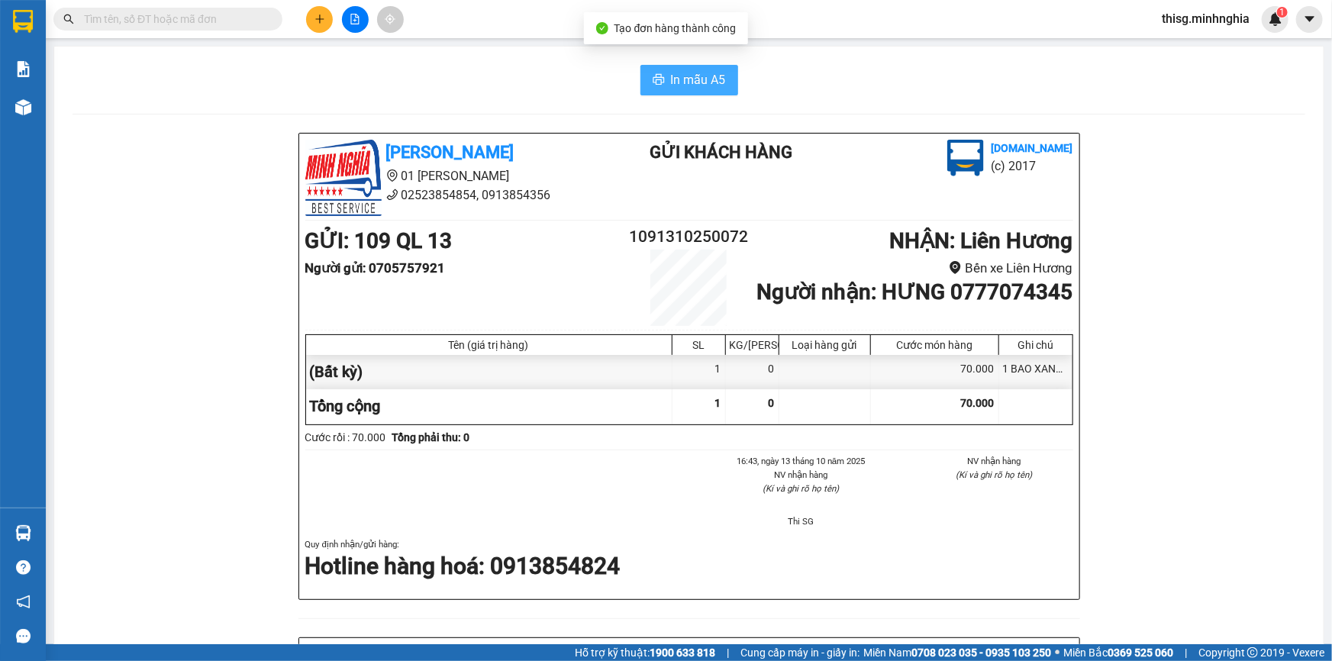
click at [673, 76] on span "In mẫu A5" at bounding box center [698, 79] width 55 height 19
click at [325, 17] on button at bounding box center [319, 19] width 27 height 27
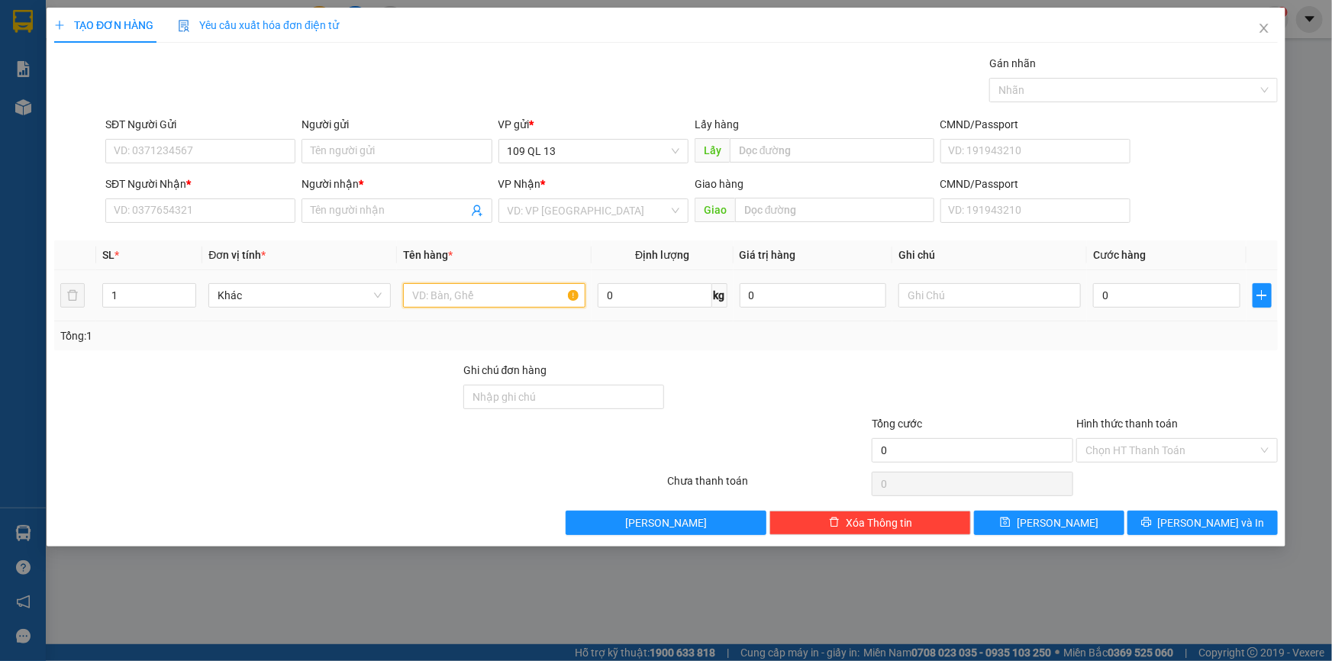
click at [522, 284] on input "text" at bounding box center [494, 295] width 182 height 24
click at [966, 290] on input "text" at bounding box center [990, 295] width 182 height 24
click at [909, 291] on input "1 TG" at bounding box center [990, 295] width 182 height 24
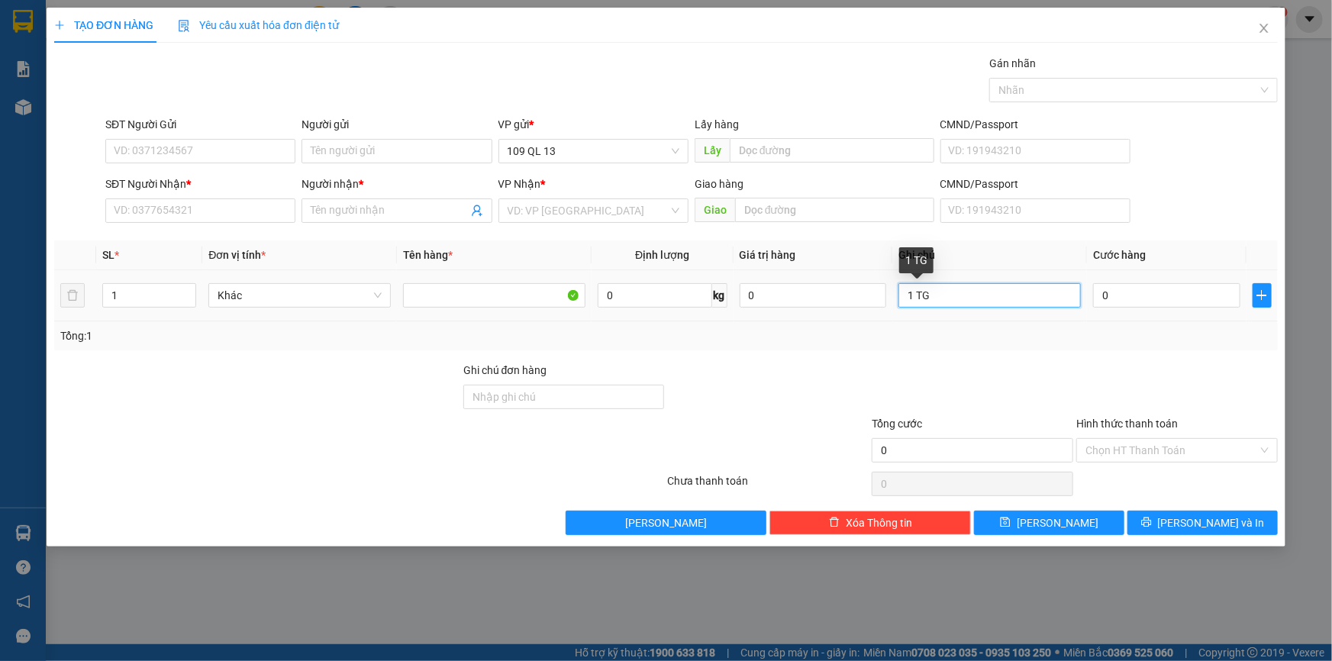
click at [909, 295] on input "1 TG" at bounding box center [990, 295] width 182 height 24
click at [916, 299] on input "1 TG" at bounding box center [990, 295] width 182 height 24
type input "2 TG"
click at [146, 289] on input "1" at bounding box center [149, 295] width 92 height 23
type input "2"
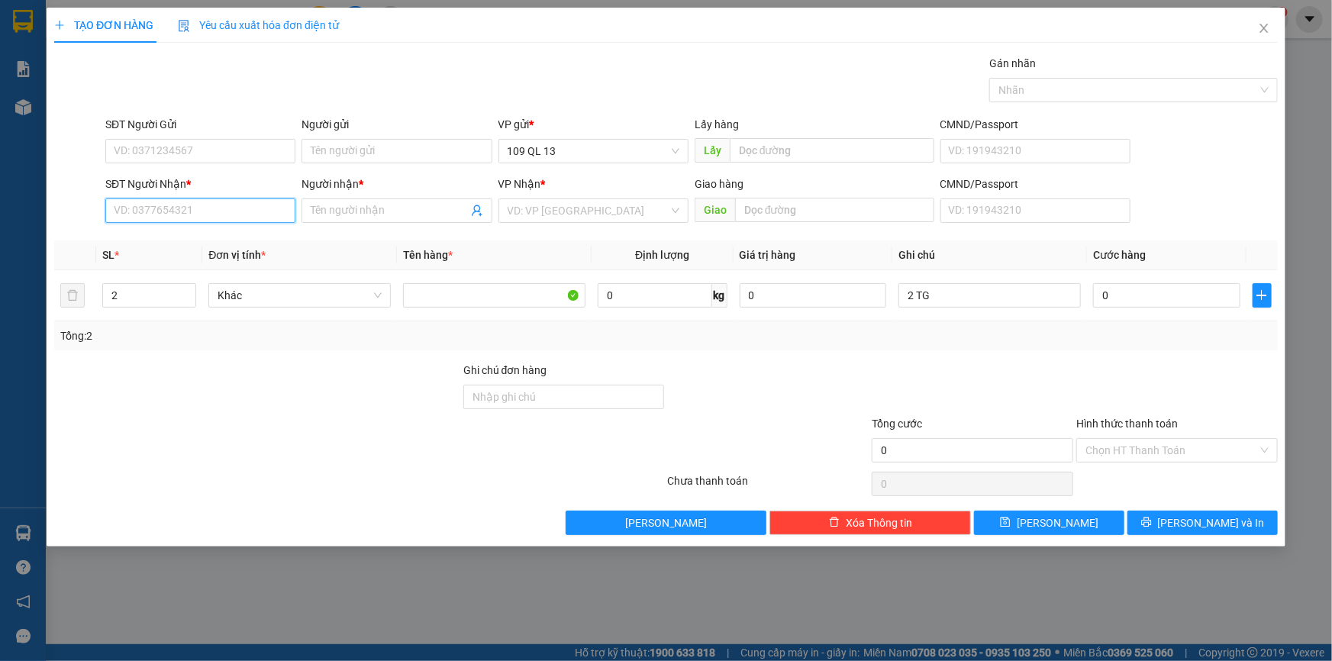
click at [212, 218] on input "SĐT Người Nhận *" at bounding box center [200, 211] width 190 height 24
click at [213, 234] on div "0935393935 - LẬP" at bounding box center [201, 241] width 172 height 17
type input "0935393935"
type input "LẬP"
type input "0935393935"
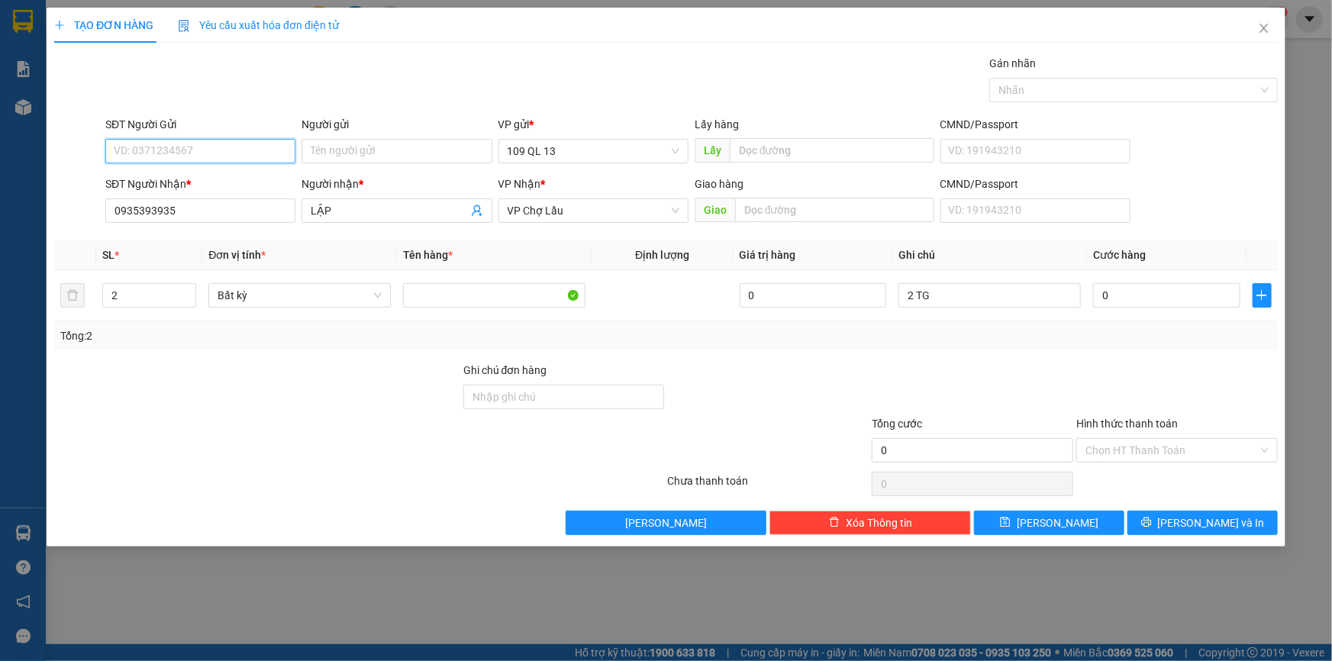
click at [266, 160] on input "SĐT Người Gửi" at bounding box center [200, 151] width 190 height 24
click at [987, 335] on div "Tổng: 2" at bounding box center [666, 336] width 1212 height 17
click at [1145, 304] on input "0" at bounding box center [1166, 295] width 147 height 24
type input "1"
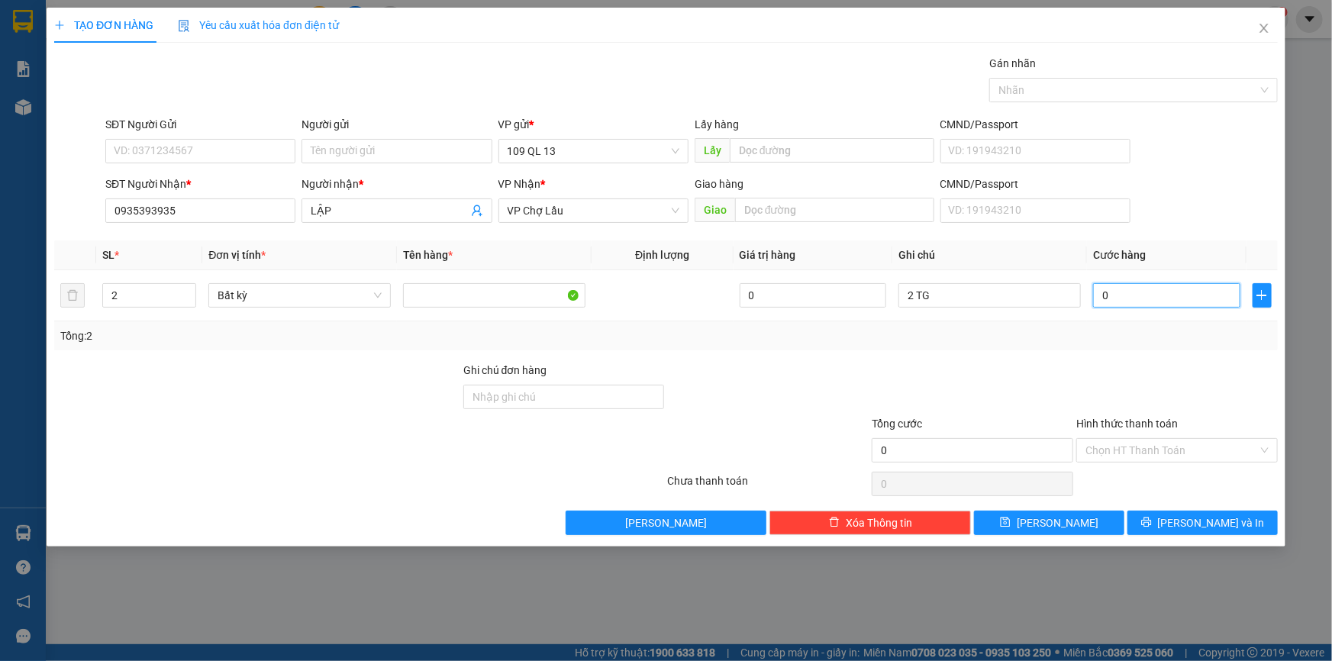
type input "1"
type input "15"
type input "150"
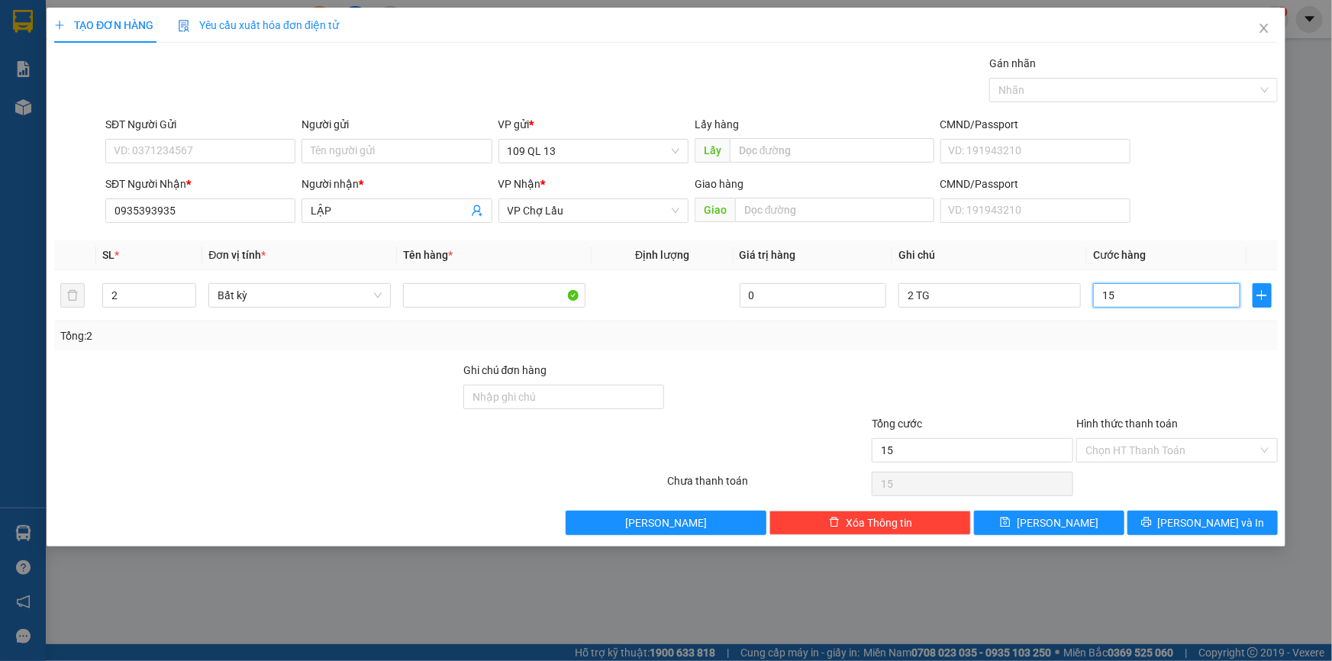
type input "150"
type input "150.000"
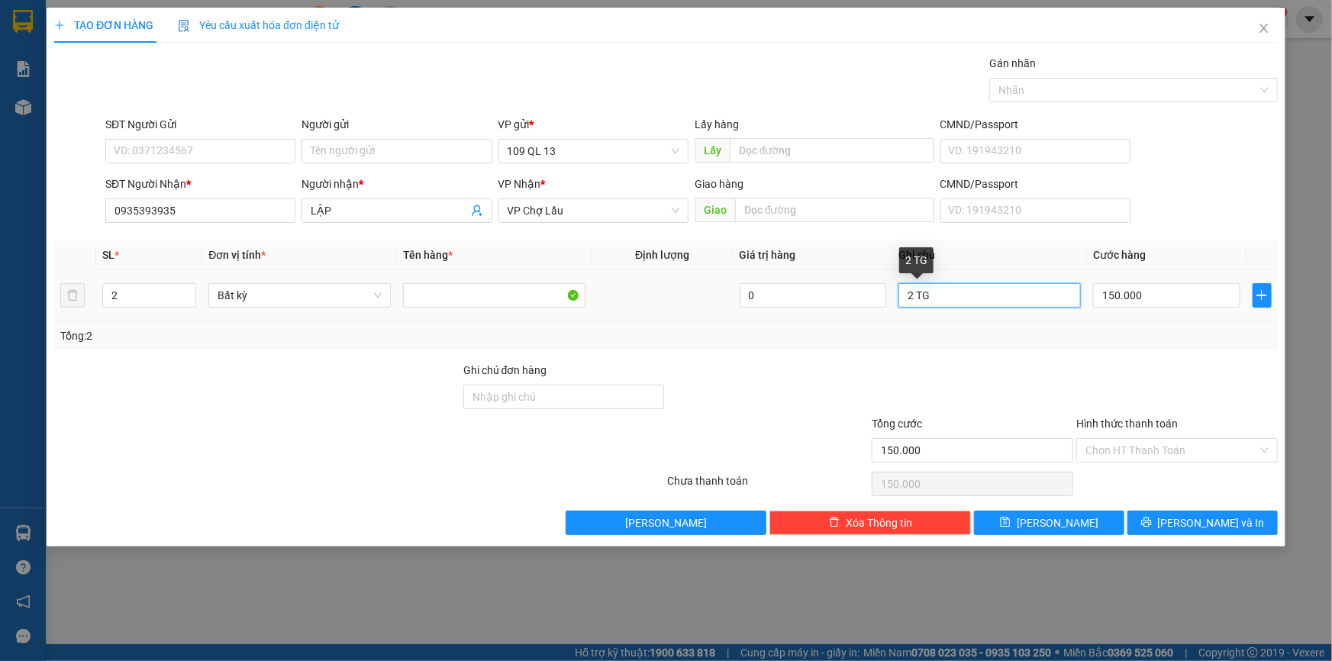
click at [996, 290] on input "2 TG" at bounding box center [990, 295] width 182 height 24
type input "2 TG ĐL"
click at [1213, 512] on button "[PERSON_NAME] và In" at bounding box center [1203, 523] width 150 height 24
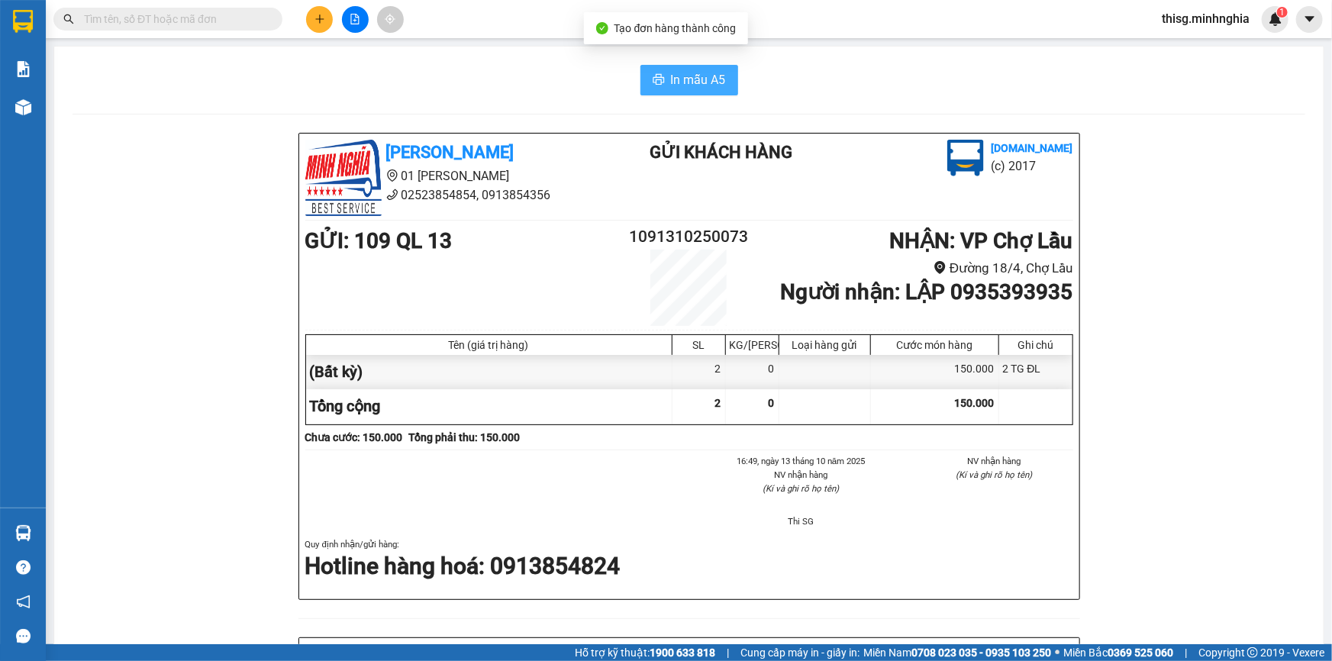
click at [652, 73] on button "In mẫu A5" at bounding box center [690, 80] width 98 height 31
